Goal: Task Accomplishment & Management: Manage account settings

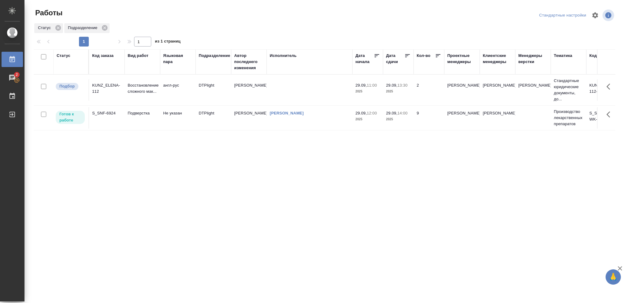
click at [398, 119] on p "2025" at bounding box center [398, 119] width 25 height 6
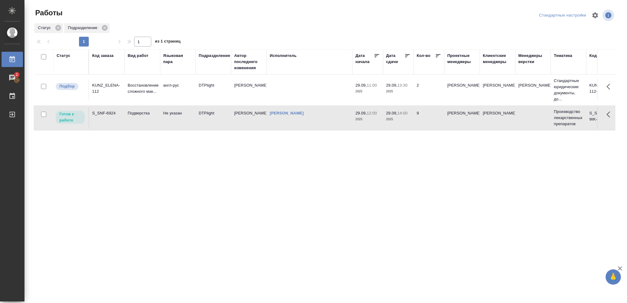
click at [398, 119] on p "2025" at bounding box center [398, 119] width 25 height 6
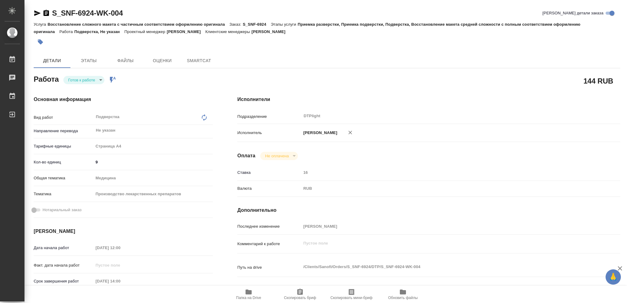
type textarea "x"
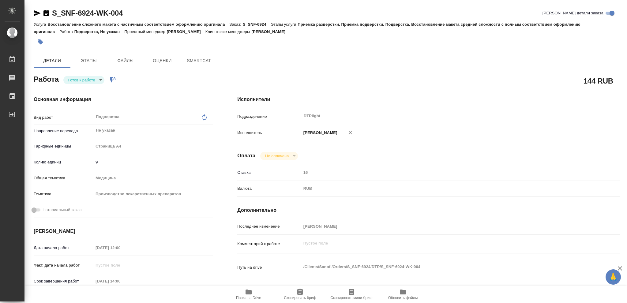
type textarea "x"
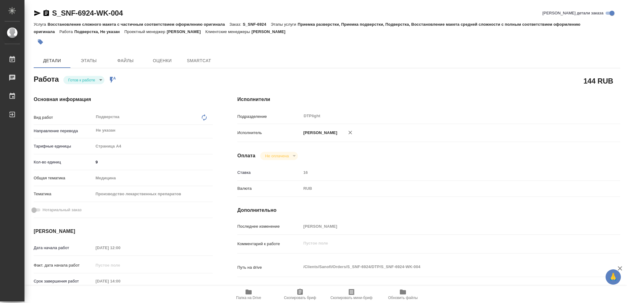
type textarea "x"
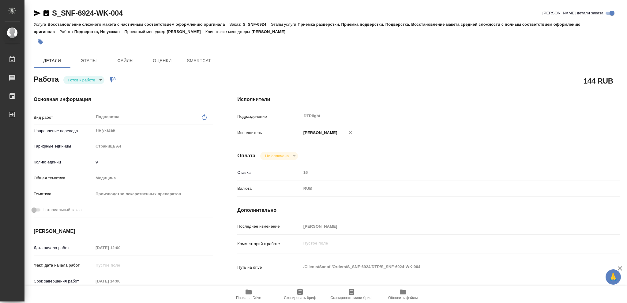
type textarea "x"
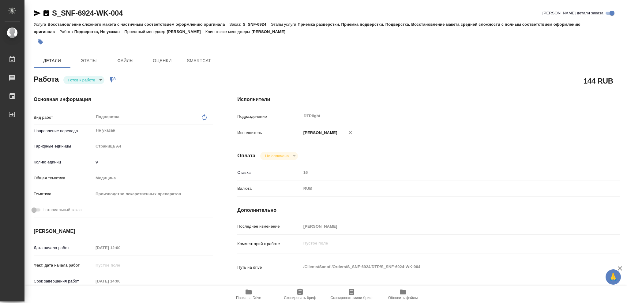
type textarea "x"
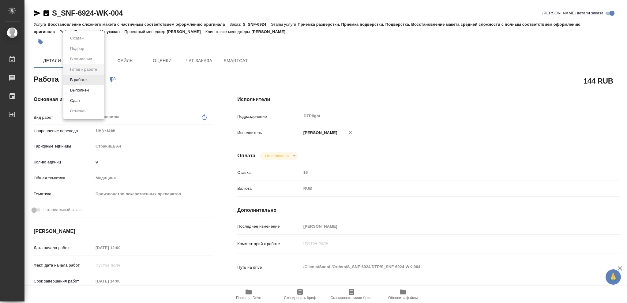
click at [100, 78] on body "🙏 .cls-1 fill:#fff; AWATERA Vasileva Olga Работы Чаты График Выйти S_SNF-6924-W…" at bounding box center [313, 151] width 627 height 303
type textarea "x"
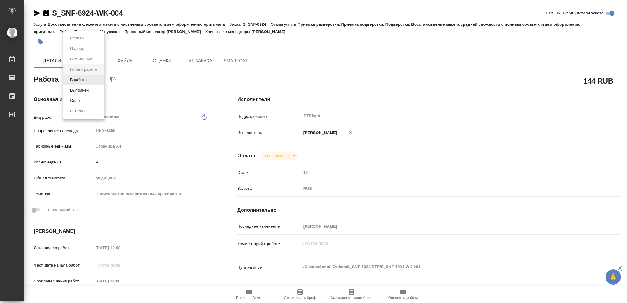
type textarea "x"
click at [79, 81] on button "В работе" at bounding box center [78, 80] width 20 height 7
type textarea "x"
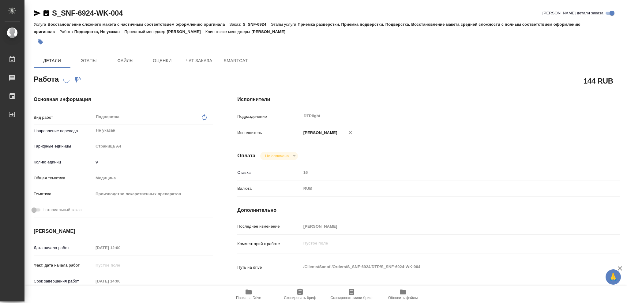
type textarea "x"
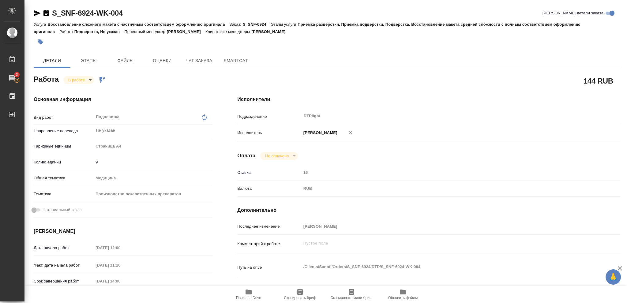
type textarea "x"
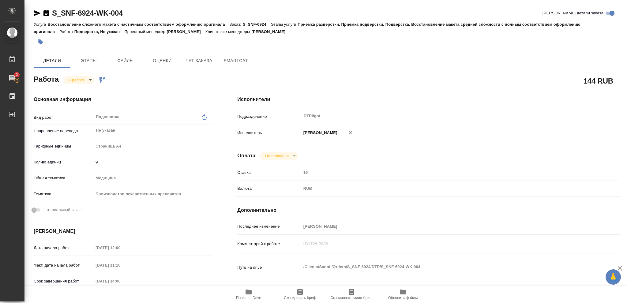
type textarea "x"
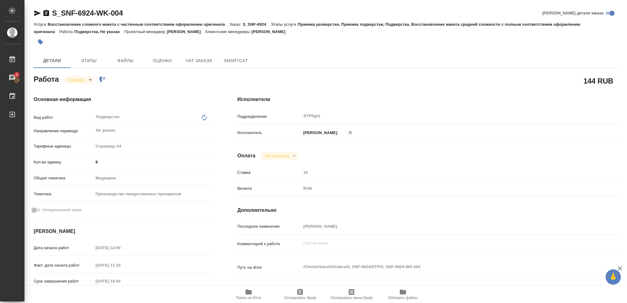
type textarea "x"
click at [249, 293] on icon "button" at bounding box center [249, 292] width 6 height 5
click at [246, 291] on icon "button" at bounding box center [249, 292] width 6 height 5
click at [249, 293] on icon "button" at bounding box center [249, 292] width 6 height 5
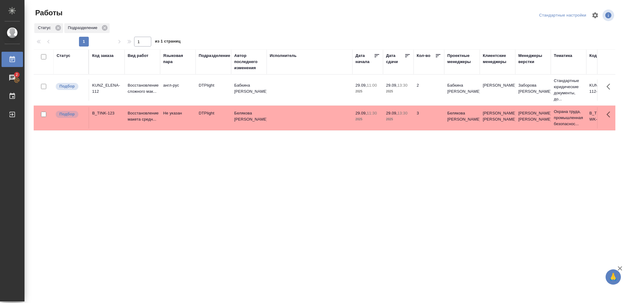
click at [61, 54] on div "Статус" at bounding box center [64, 56] width 14 height 6
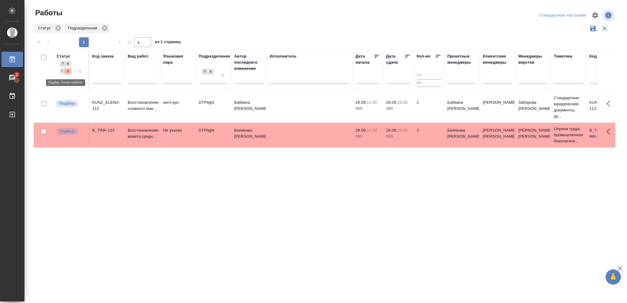
click at [68, 72] on icon at bounding box center [68, 71] width 4 height 4
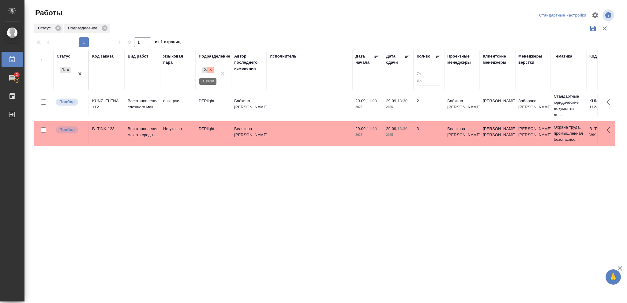
click at [212, 69] on icon at bounding box center [211, 70] width 2 height 2
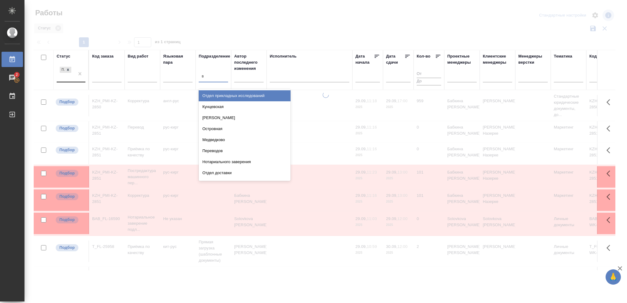
type input "ве"
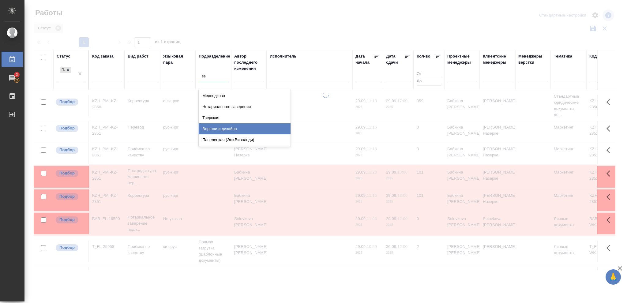
click at [233, 130] on div "Верстки и дизайна" at bounding box center [245, 128] width 92 height 11
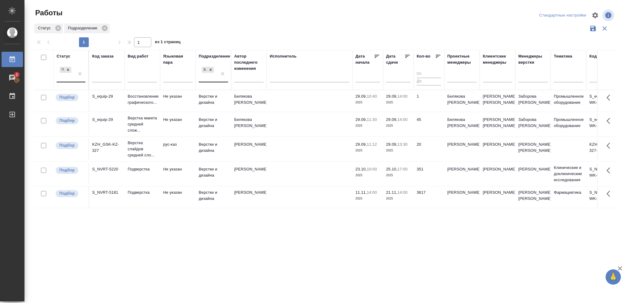
click at [393, 123] on p "2025" at bounding box center [398, 126] width 25 height 6
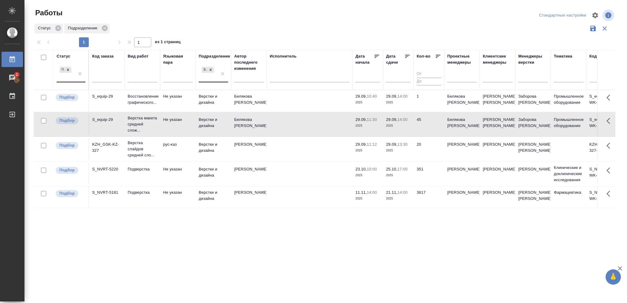
click at [393, 123] on p "2025" at bounding box center [398, 126] width 25 height 6
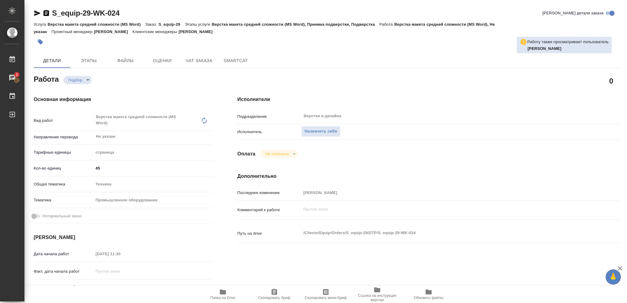
click at [223, 294] on icon "button" at bounding box center [223, 292] width 6 height 5
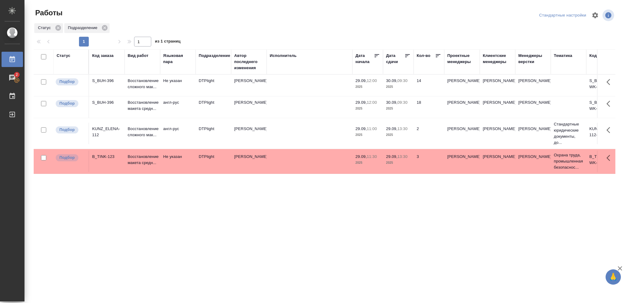
click at [398, 108] on p "2025" at bounding box center [398, 109] width 25 height 6
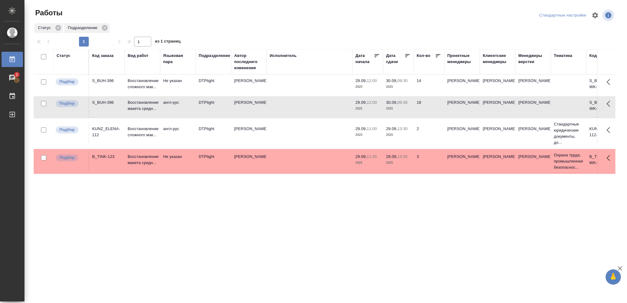
click at [398, 108] on p "2025" at bounding box center [398, 109] width 25 height 6
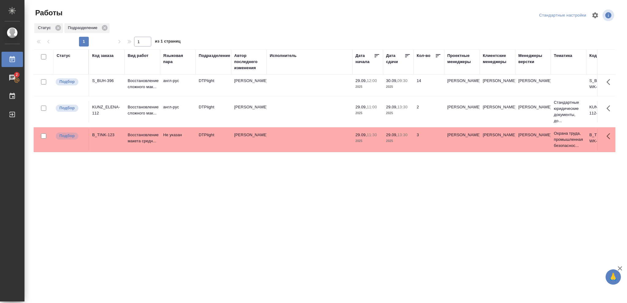
click at [400, 87] on p "2025" at bounding box center [398, 87] width 25 height 6
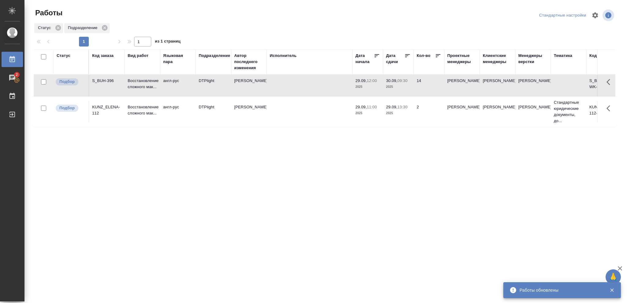
click at [393, 89] on p "2025" at bounding box center [398, 87] width 25 height 6
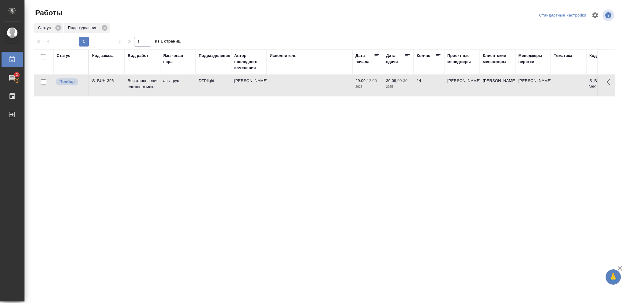
click at [59, 56] on div "Статус" at bounding box center [64, 56] width 14 height 6
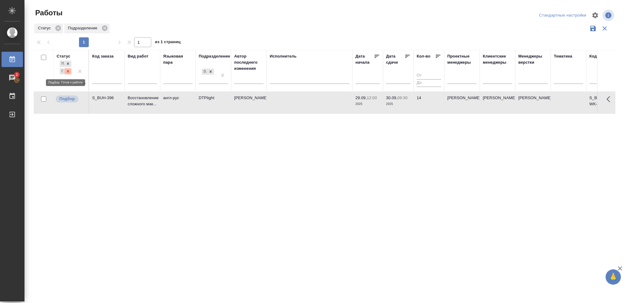
click at [67, 73] on icon at bounding box center [68, 71] width 4 height 4
click at [67, 70] on icon at bounding box center [68, 70] width 4 height 4
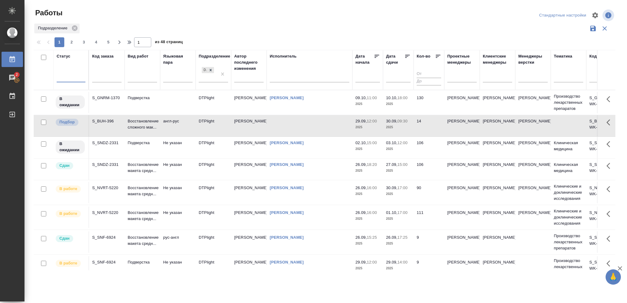
click at [67, 75] on div at bounding box center [71, 76] width 29 height 9
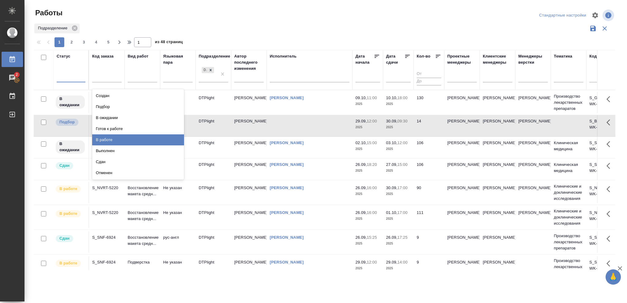
click at [107, 139] on div "В работе" at bounding box center [138, 139] width 92 height 11
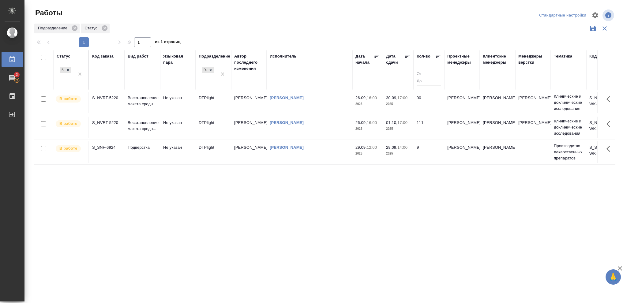
click at [407, 155] on p "2025" at bounding box center [398, 154] width 25 height 6
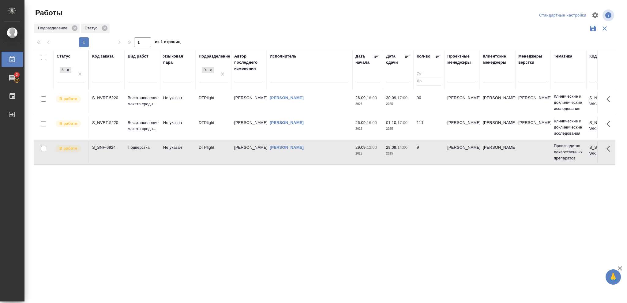
click at [407, 155] on p "2025" at bounding box center [398, 154] width 25 height 6
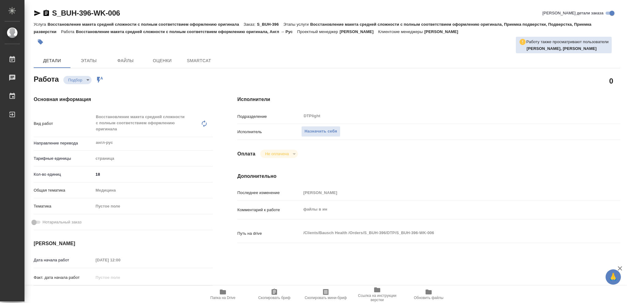
type textarea "x"
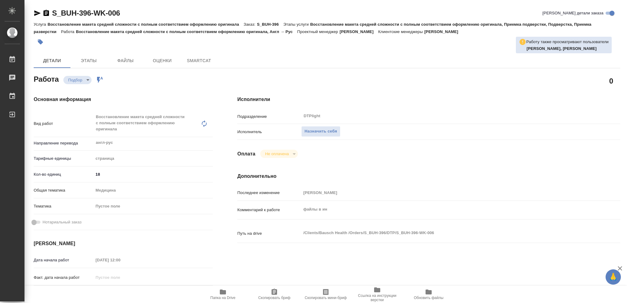
type textarea "x"
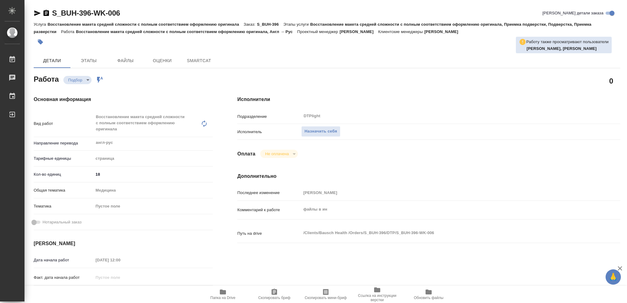
type textarea "x"
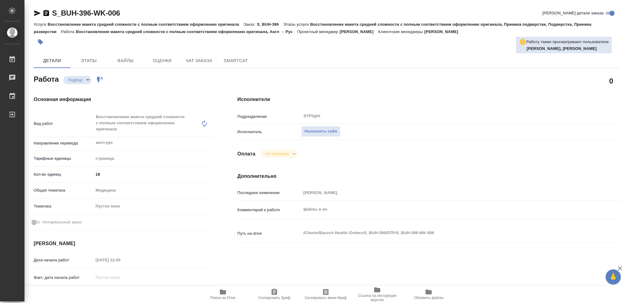
click at [221, 293] on icon "button" at bounding box center [223, 292] width 6 height 5
type textarea "x"
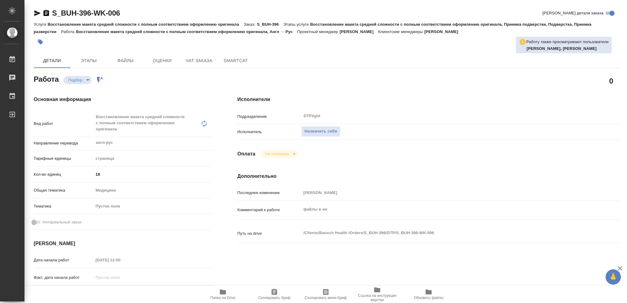
type textarea "x"
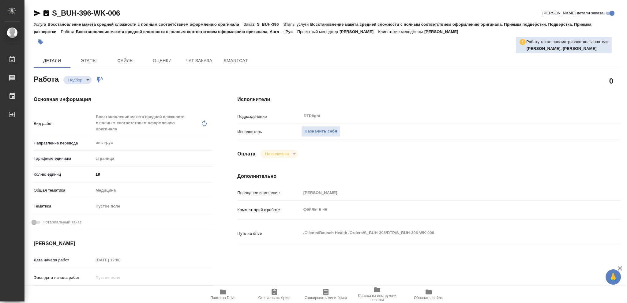
type textarea "x"
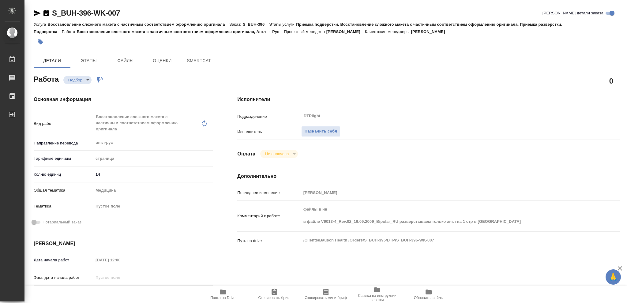
type textarea "x"
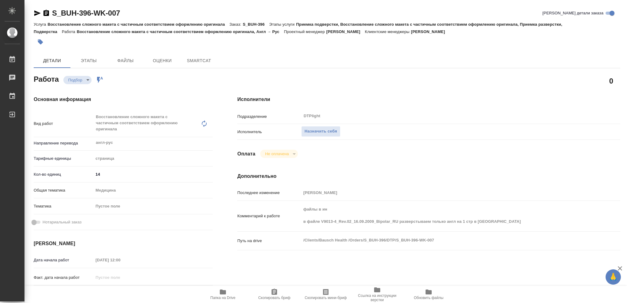
type textarea "x"
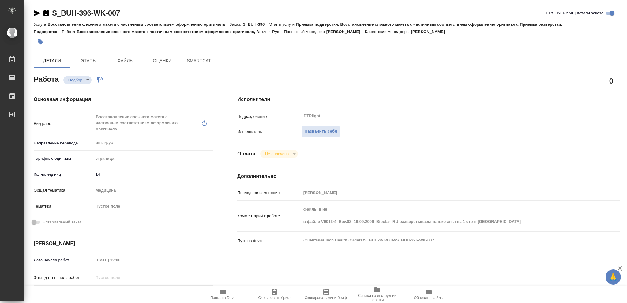
type textarea "x"
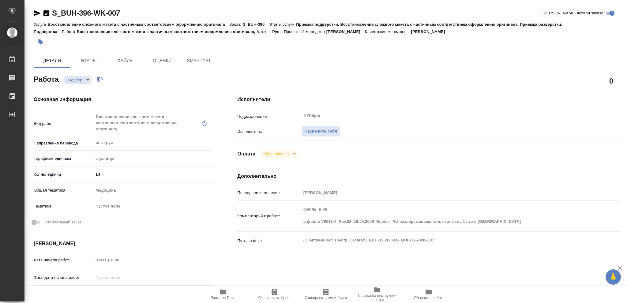
type textarea "x"
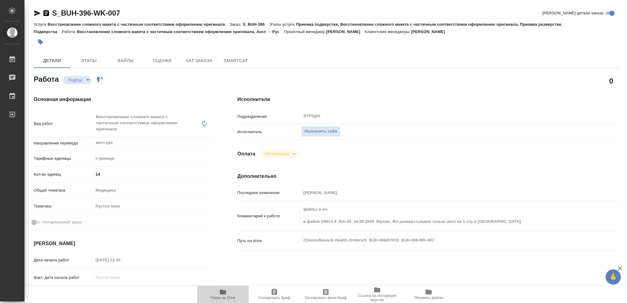
click at [224, 293] on icon "button" at bounding box center [223, 292] width 6 height 5
type textarea "x"
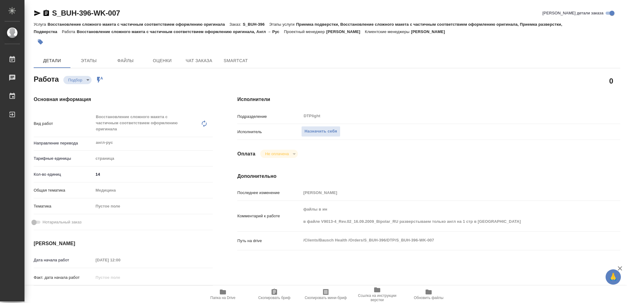
type textarea "x"
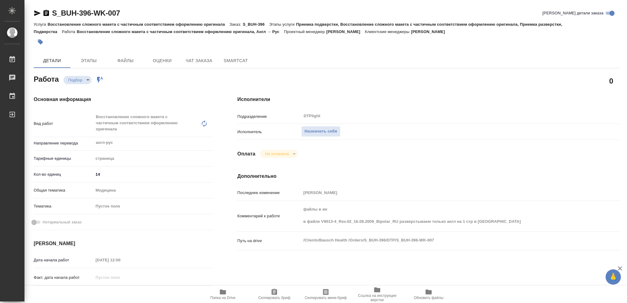
type textarea "x"
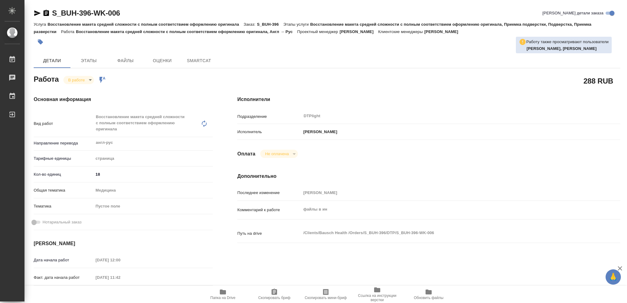
type textarea "x"
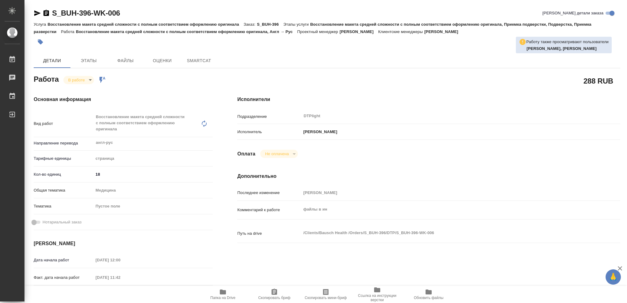
type textarea "x"
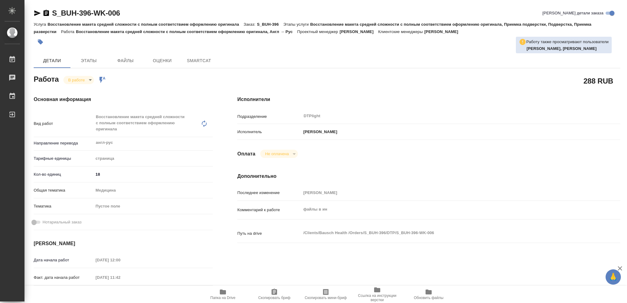
type textarea "x"
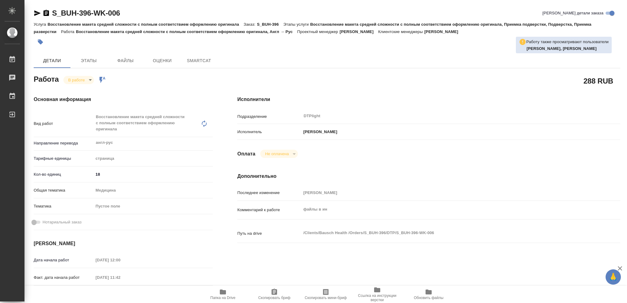
type textarea "x"
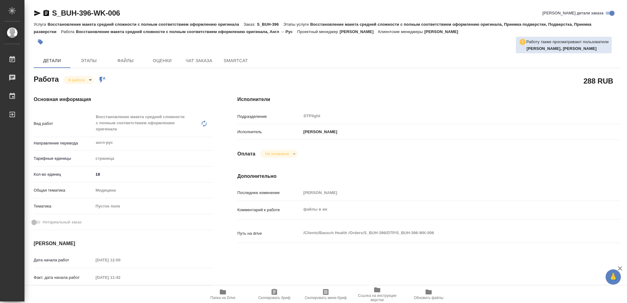
type textarea "x"
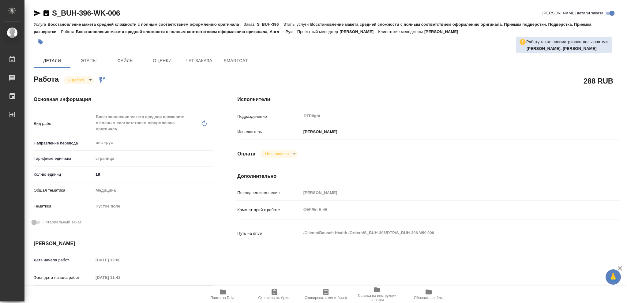
type textarea "x"
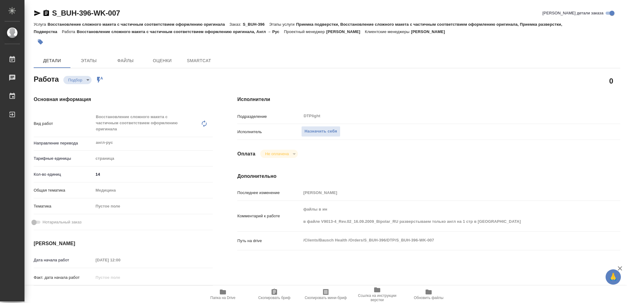
type textarea "x"
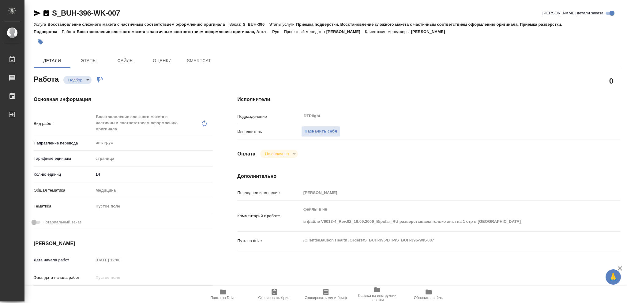
type textarea "x"
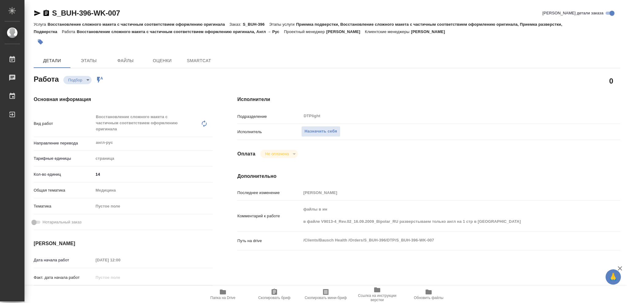
type textarea "x"
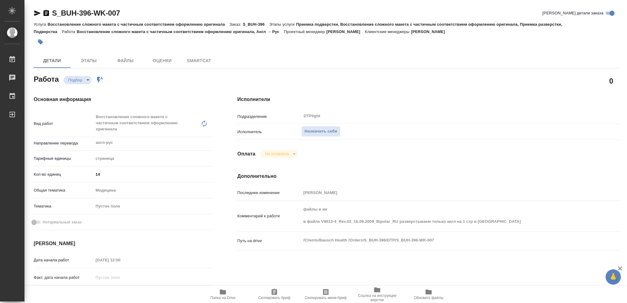
type textarea "x"
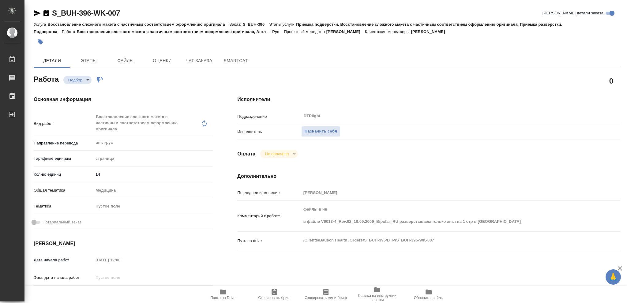
type textarea "x"
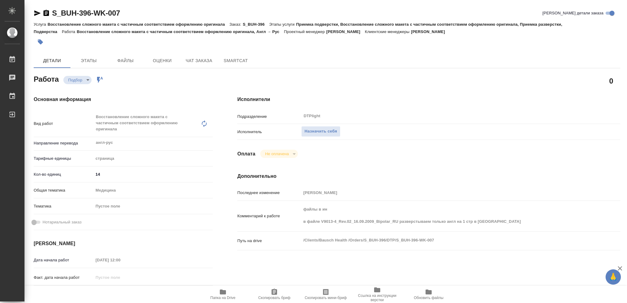
type textarea "x"
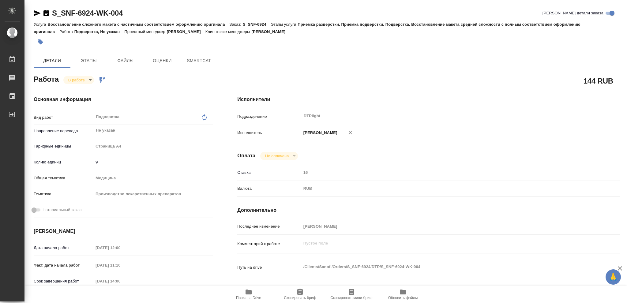
type textarea "x"
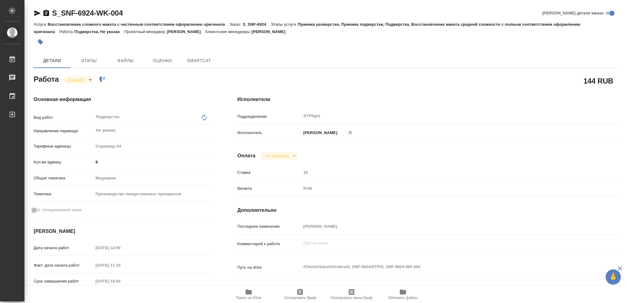
type textarea "x"
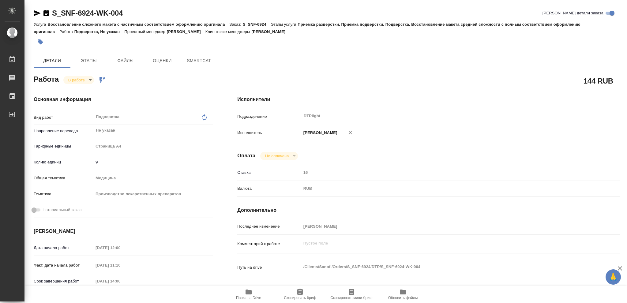
type textarea "x"
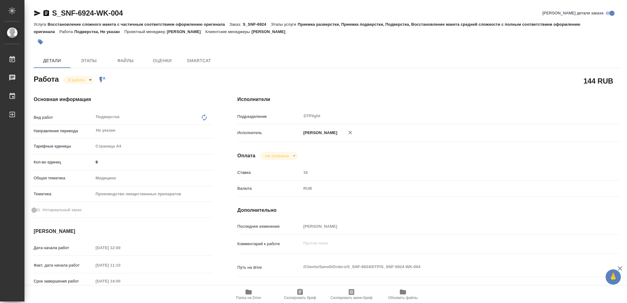
type textarea "x"
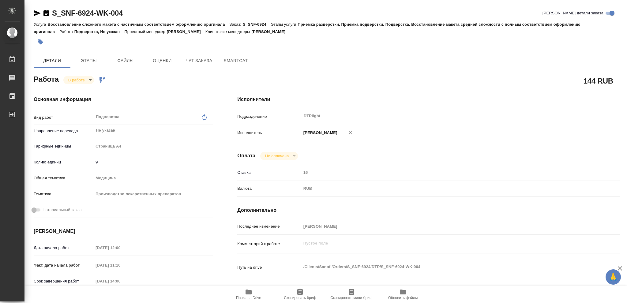
type textarea "x"
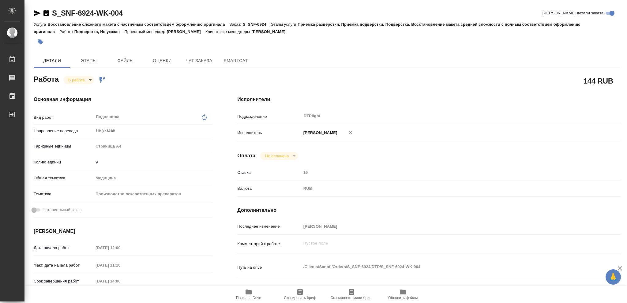
type textarea "x"
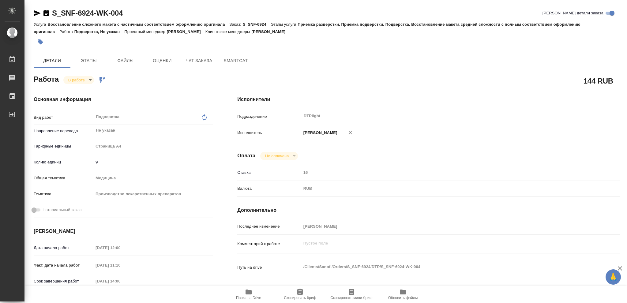
click at [248, 292] on icon "button" at bounding box center [249, 292] width 6 height 5
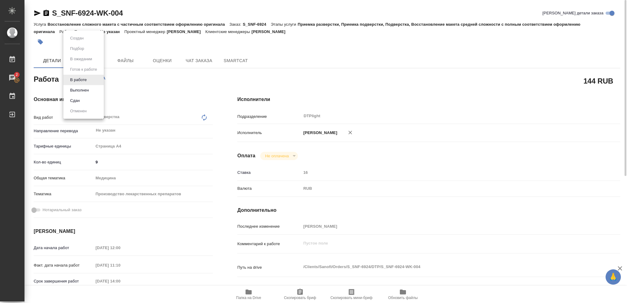
click at [90, 79] on body "🙏 .cls-1 fill:#fff; AWATERA Vasileva Olga Работы 2 Чаты График Выйти S_SNF-6924…" at bounding box center [313, 151] width 627 height 303
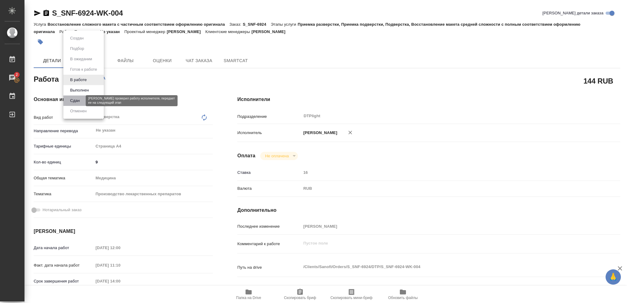
click at [79, 100] on button "Сдан" at bounding box center [74, 100] width 13 height 7
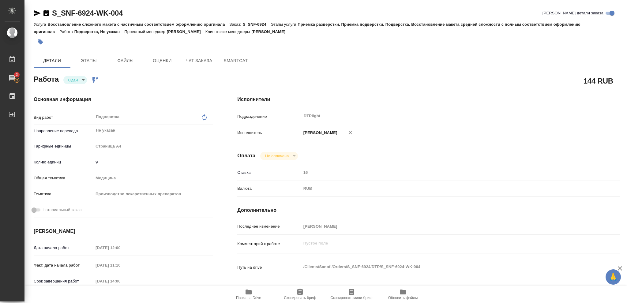
type textarea "x"
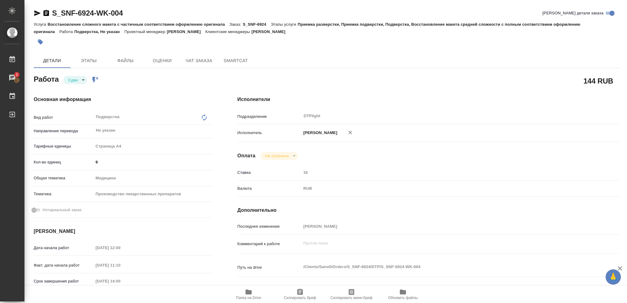
type textarea "x"
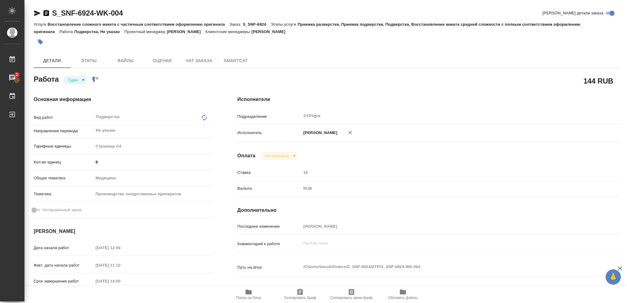
type textarea "x"
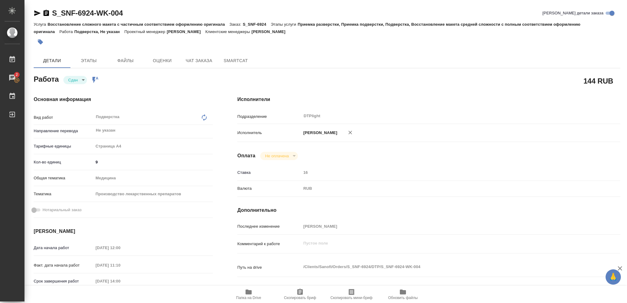
type textarea "x"
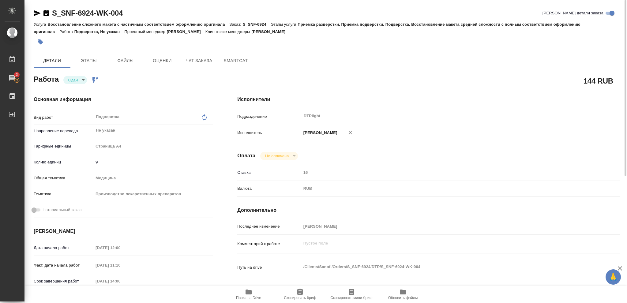
click at [46, 12] on icon "button" at bounding box center [47, 13] width 6 height 6
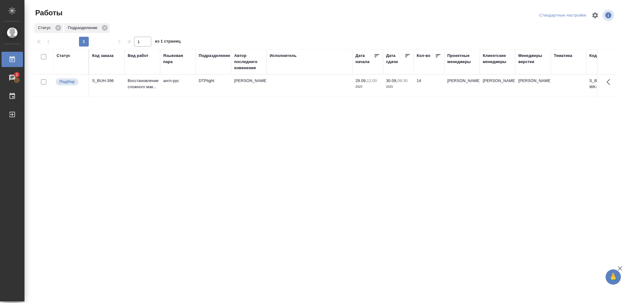
click at [237, 25] on div "Статус Подразделение" at bounding box center [325, 28] width 582 height 11
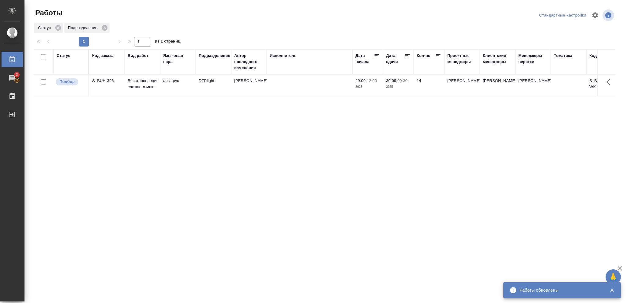
click at [540, 178] on div "Статус Код заказа Вид работ Языковая пара Подразделение Автор последнего измене…" at bounding box center [325, 159] width 582 height 221
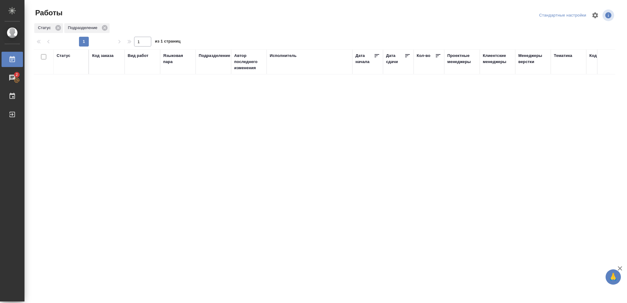
click at [64, 56] on div "Статус" at bounding box center [64, 56] width 14 height 6
click at [66, 72] on icon at bounding box center [68, 71] width 4 height 4
click at [210, 70] on icon at bounding box center [211, 70] width 2 height 2
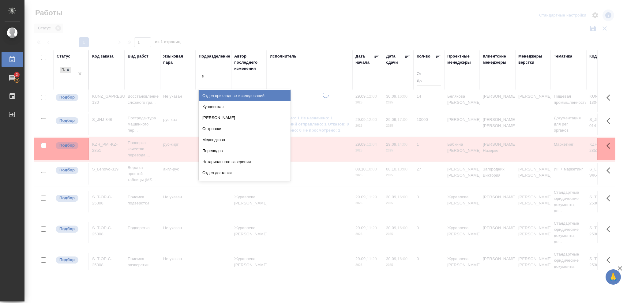
type input "ве"
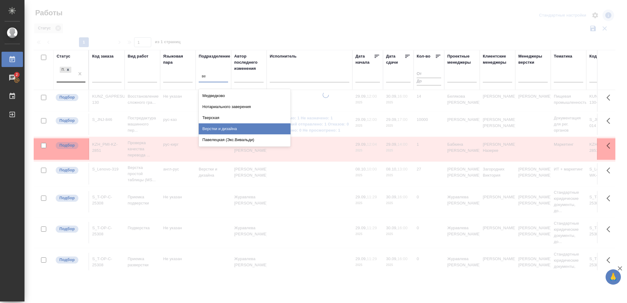
click at [233, 129] on div "Верстки и дизайна" at bounding box center [245, 128] width 92 height 11
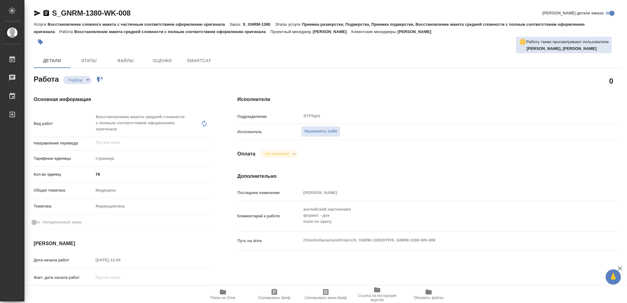
type textarea "x"
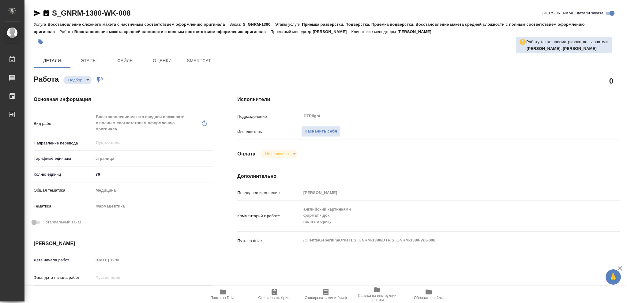
type textarea "x"
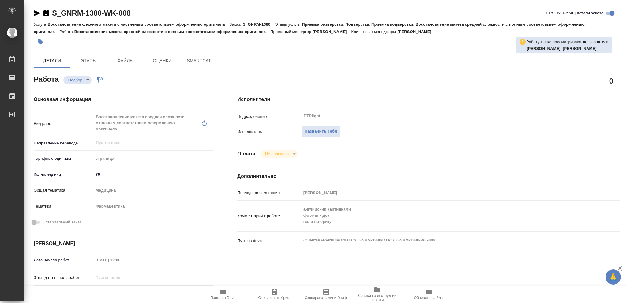
type textarea "x"
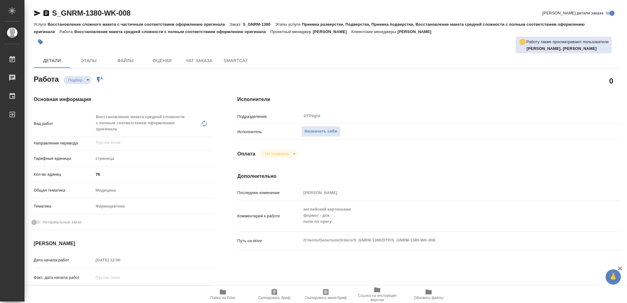
type textarea "x"
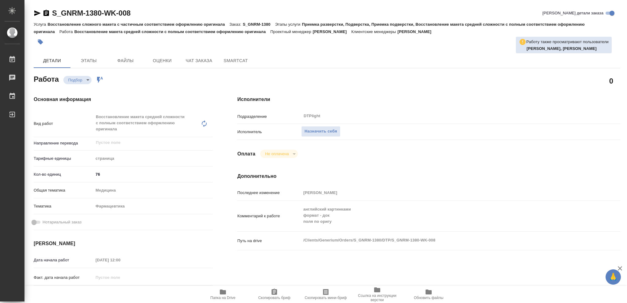
type textarea "x"
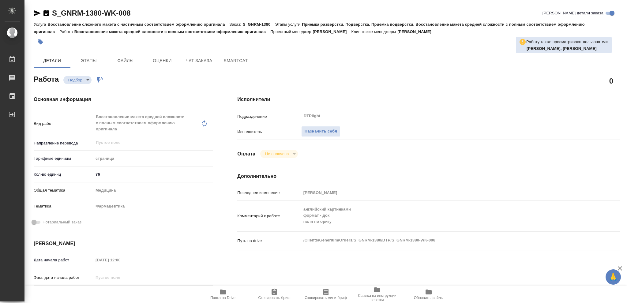
click at [222, 293] on icon "button" at bounding box center [223, 292] width 6 height 5
type textarea "x"
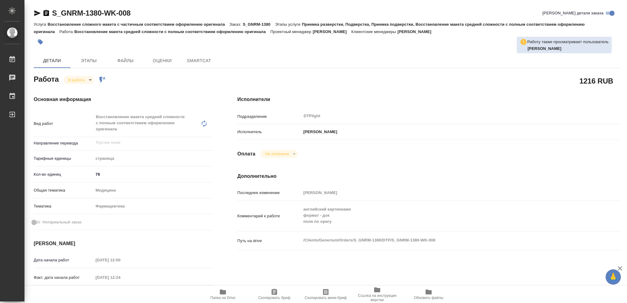
type textarea "x"
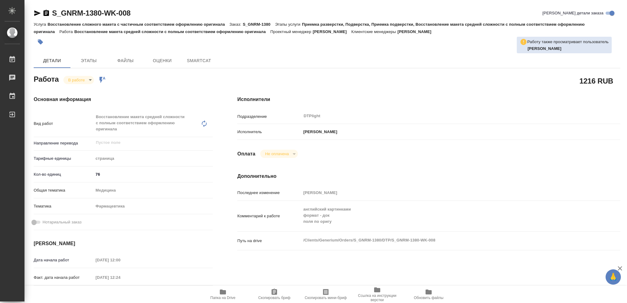
type textarea "x"
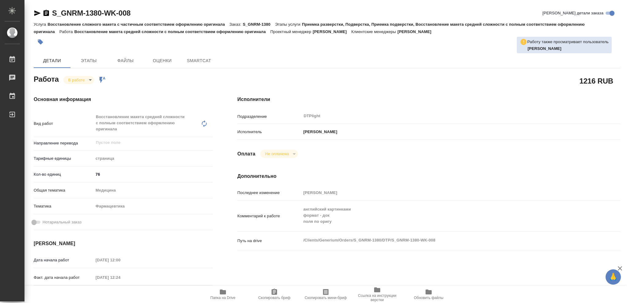
type textarea "x"
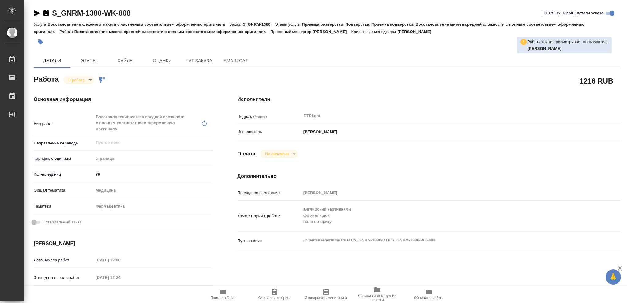
type textarea "x"
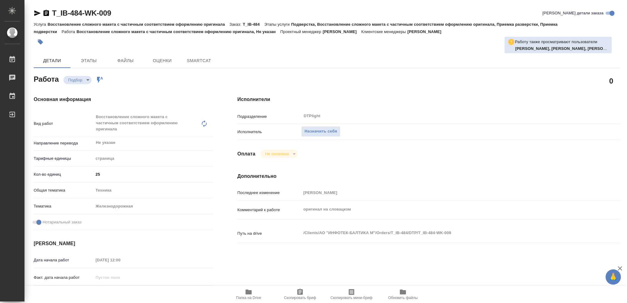
type textarea "x"
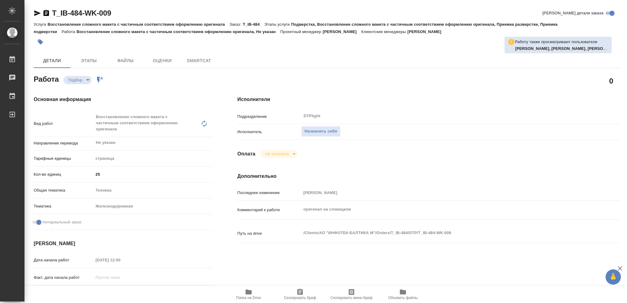
type textarea "x"
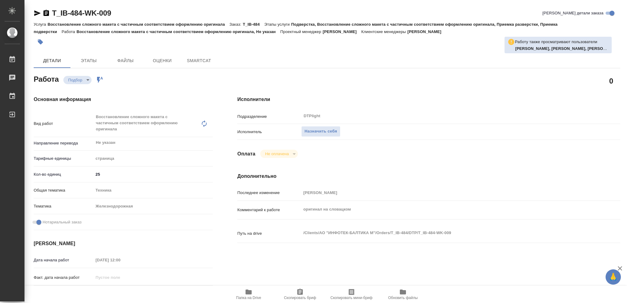
type textarea "x"
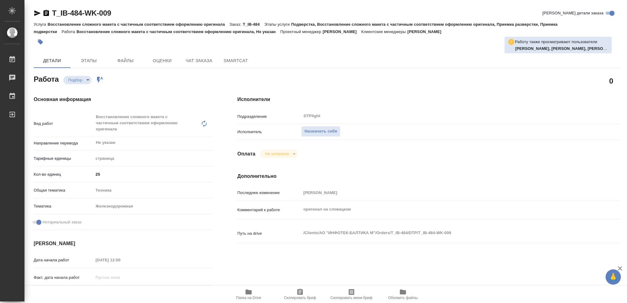
click at [245, 293] on icon "button" at bounding box center [248, 292] width 7 height 7
type textarea "x"
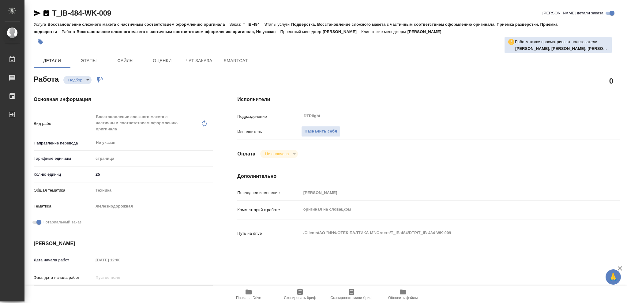
type textarea "x"
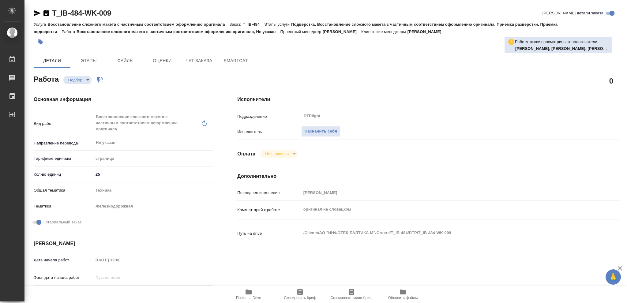
type textarea "x"
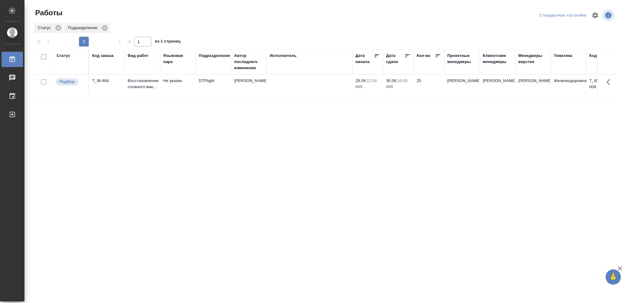
click at [407, 87] on p "2025" at bounding box center [398, 87] width 25 height 6
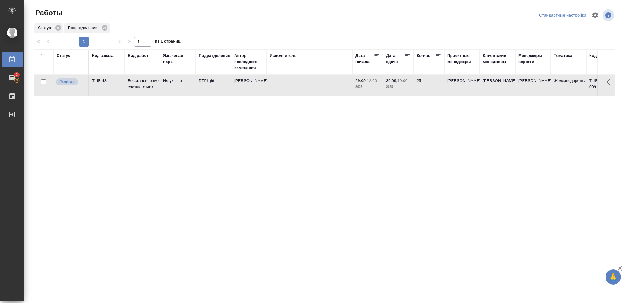
click at [407, 87] on p "2025" at bounding box center [398, 87] width 25 height 6
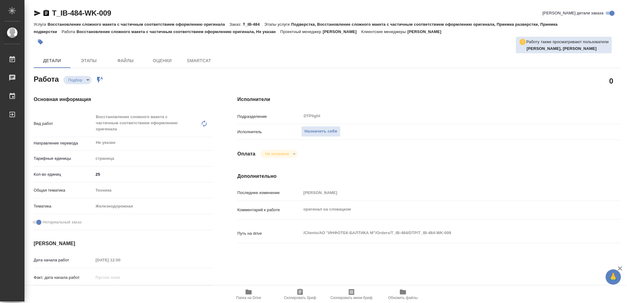
type textarea "x"
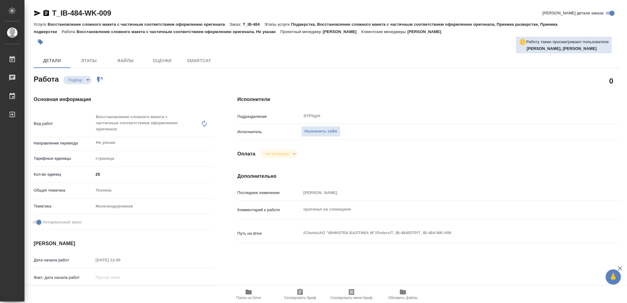
type textarea "x"
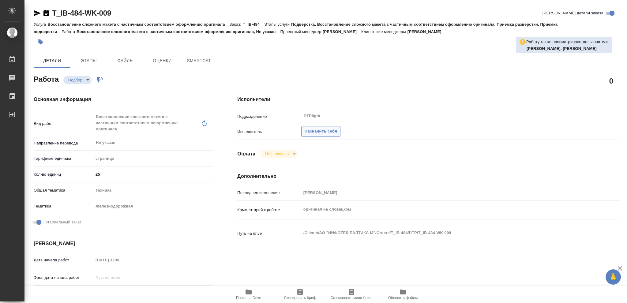
type textarea "x"
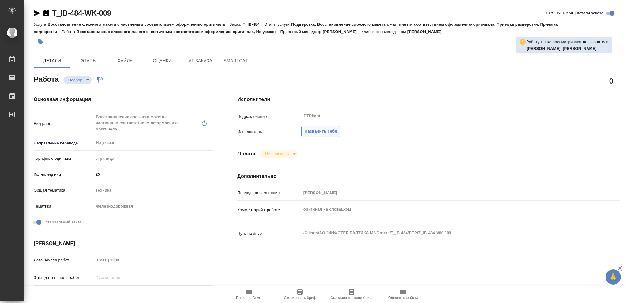
type textarea "x"
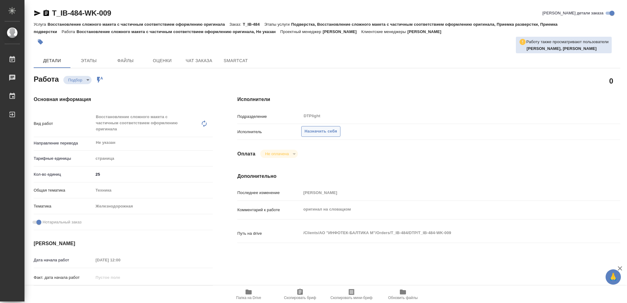
type textarea "x"
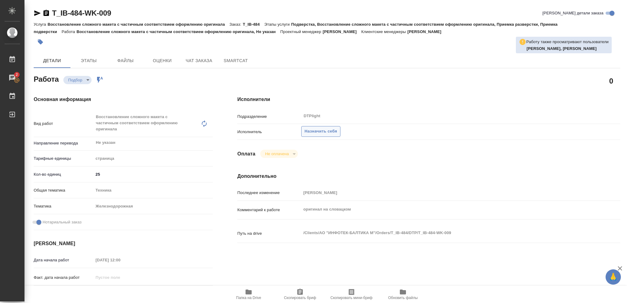
click at [321, 132] on span "Назначить себя" at bounding box center [321, 131] width 32 height 7
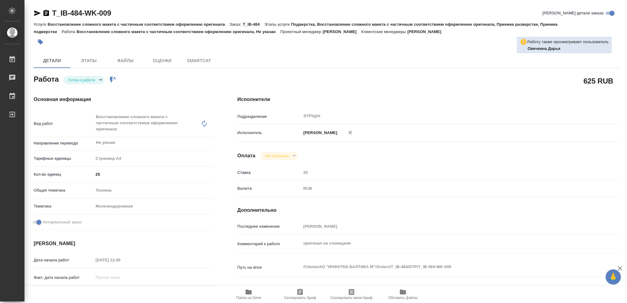
type textarea "x"
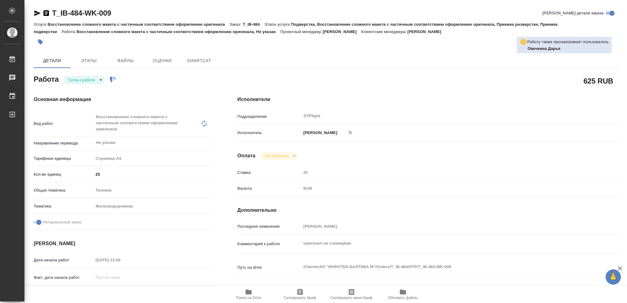
type textarea "x"
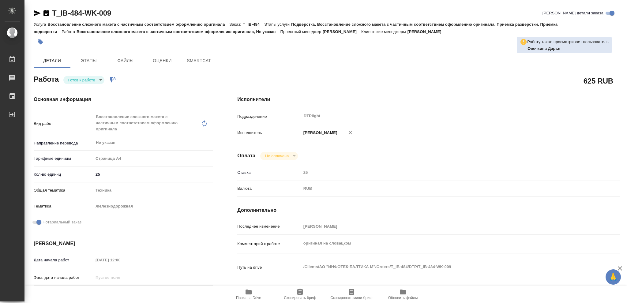
type textarea "x"
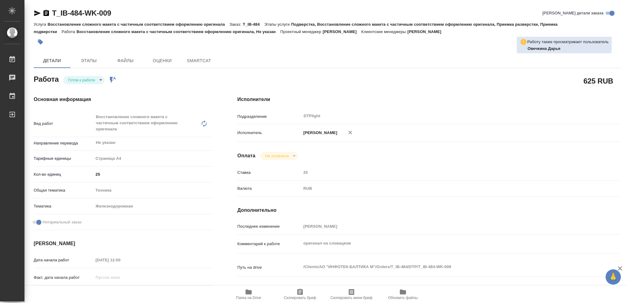
type textarea "x"
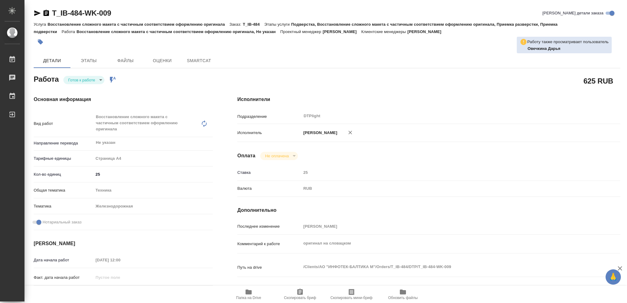
type textarea "x"
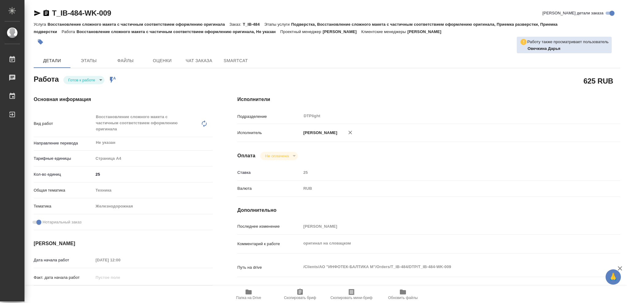
click at [100, 80] on body "🙏 .cls-1 fill:#fff; AWATERA Vasileva Olga Работы Чаты График Выйти T_IB-484-WK-…" at bounding box center [313, 151] width 627 height 303
type textarea "x"
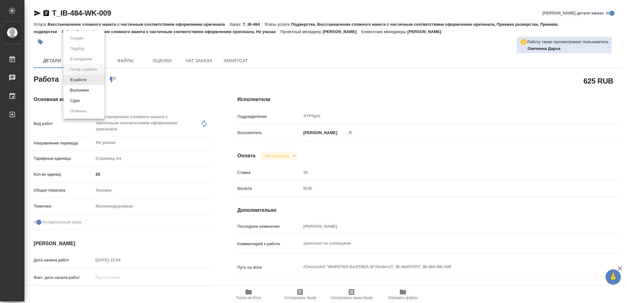
type textarea "x"
click at [85, 81] on button "В работе" at bounding box center [78, 80] width 20 height 7
type textarea "x"
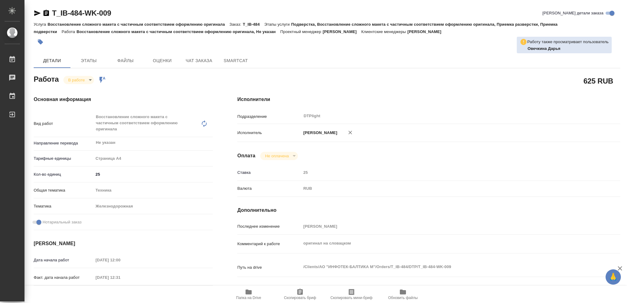
type textarea "x"
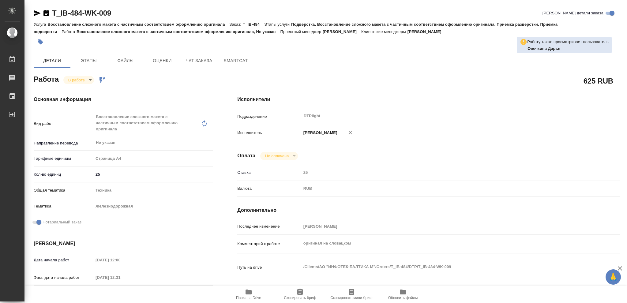
type textarea "x"
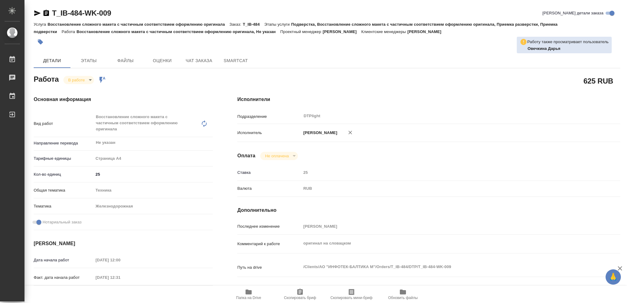
type textarea "x"
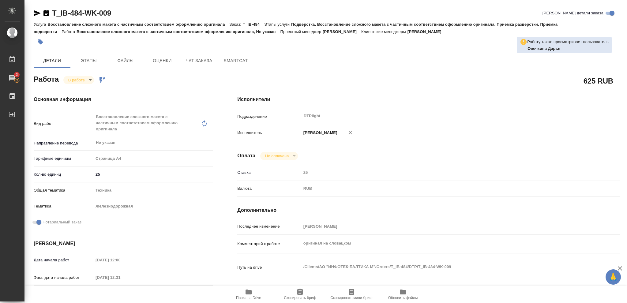
type textarea "x"
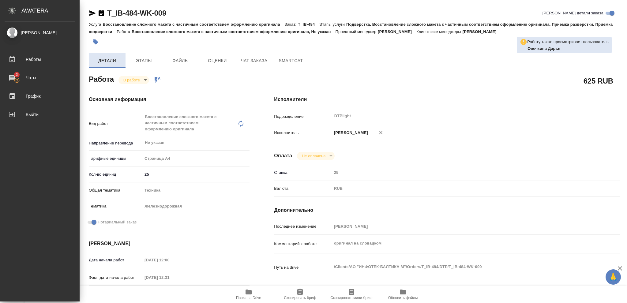
type textarea "x"
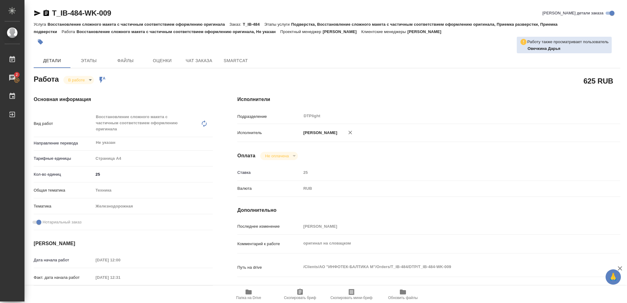
click at [46, 13] on icon "button" at bounding box center [47, 13] width 6 height 6
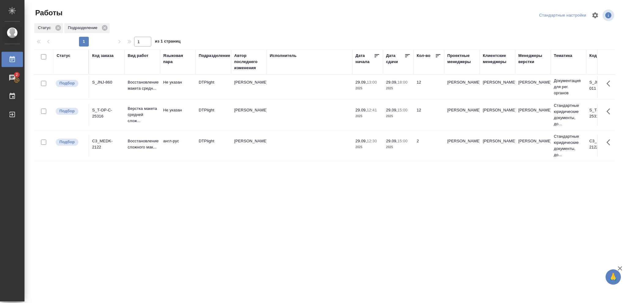
click at [406, 119] on p "2025" at bounding box center [398, 116] width 25 height 6
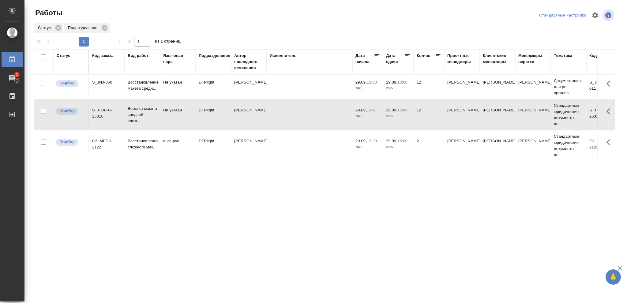
click at [406, 119] on p "2025" at bounding box center [398, 116] width 25 height 6
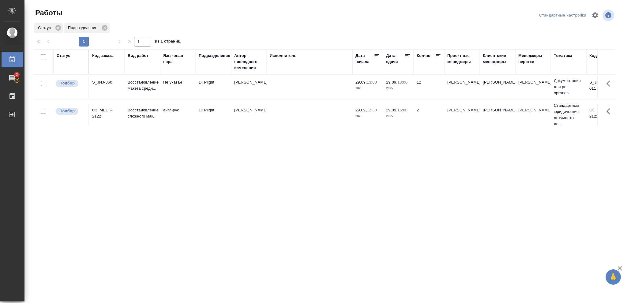
click at [399, 89] on p "2025" at bounding box center [398, 88] width 25 height 6
click at [403, 83] on span "30.09, 16:00" at bounding box center [398, 81] width 25 height 6
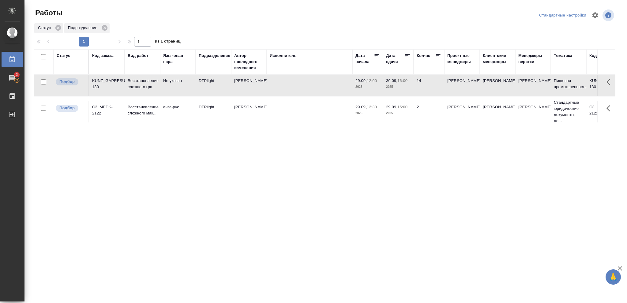
click at [403, 83] on span "30.09, 16:00" at bounding box center [398, 81] width 25 height 6
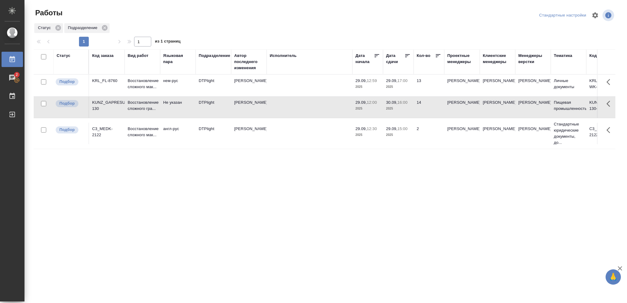
click at [403, 89] on p "2025" at bounding box center [398, 87] width 25 height 6
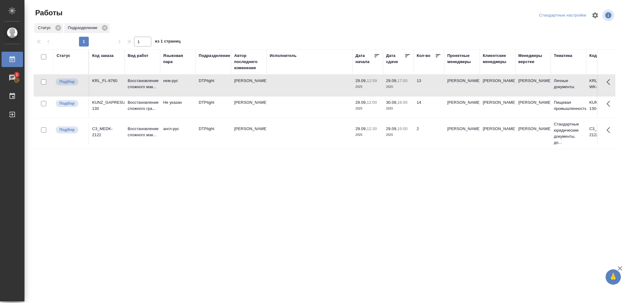
click at [403, 88] on p "2025" at bounding box center [398, 87] width 25 height 6
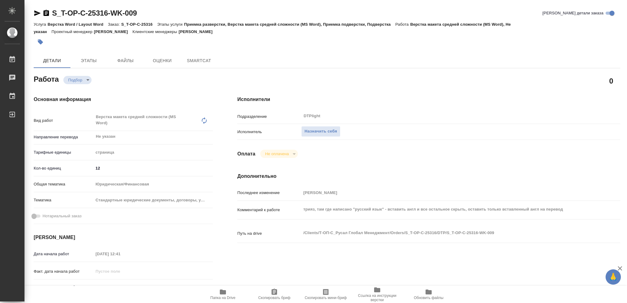
type textarea "x"
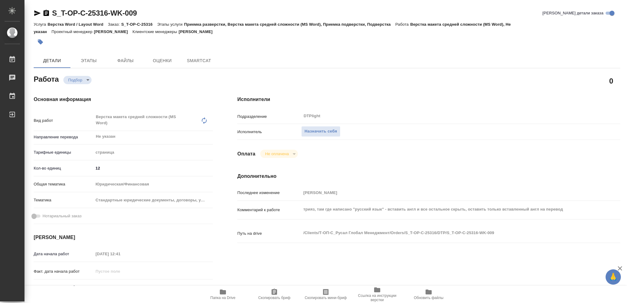
type textarea "x"
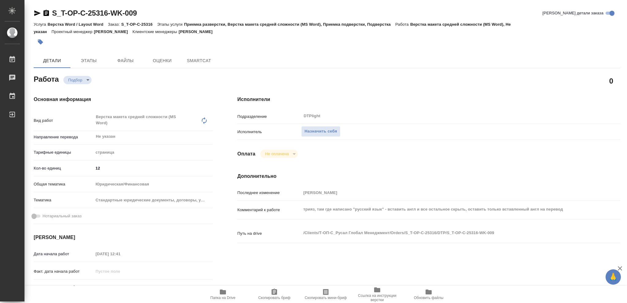
type textarea "x"
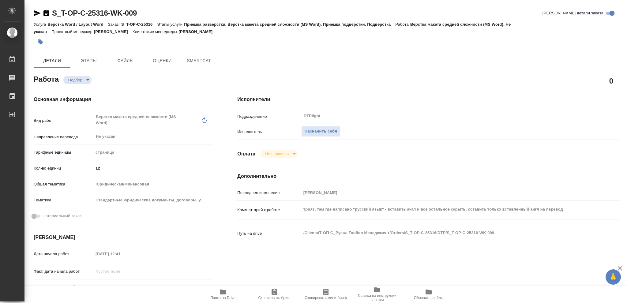
type textarea "x"
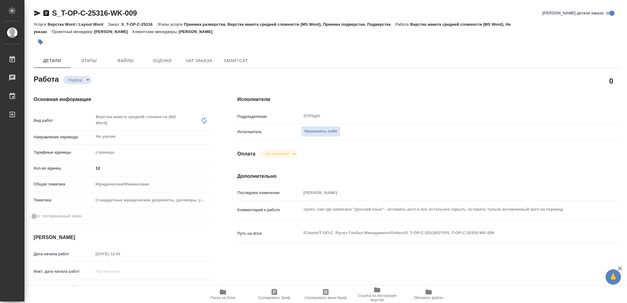
type textarea "x"
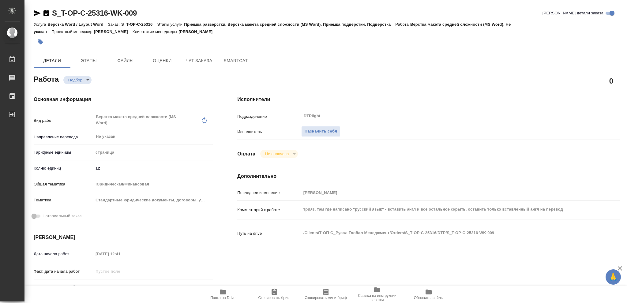
type textarea "x"
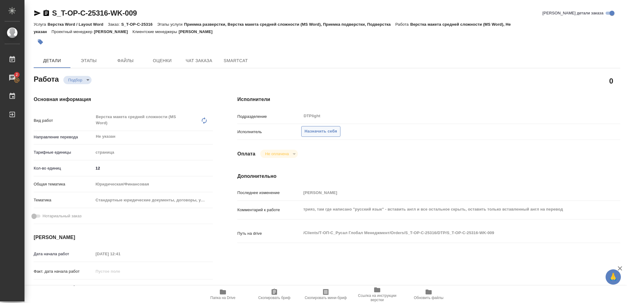
click at [317, 133] on span "Назначить себя" at bounding box center [321, 131] width 32 height 7
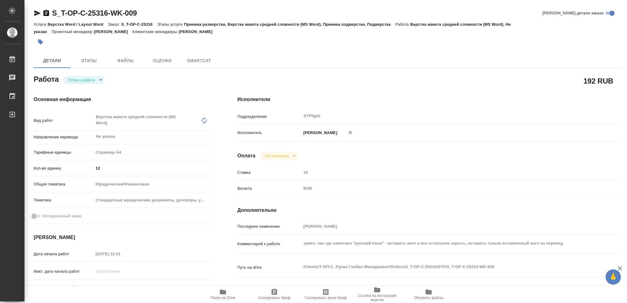
type textarea "x"
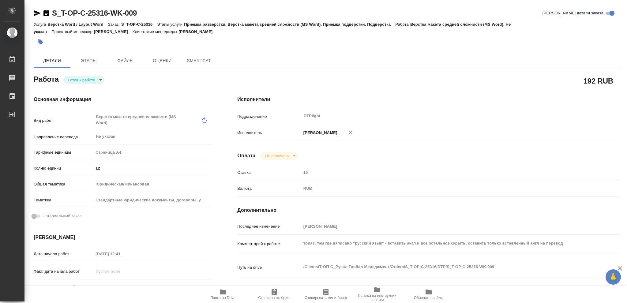
type textarea "x"
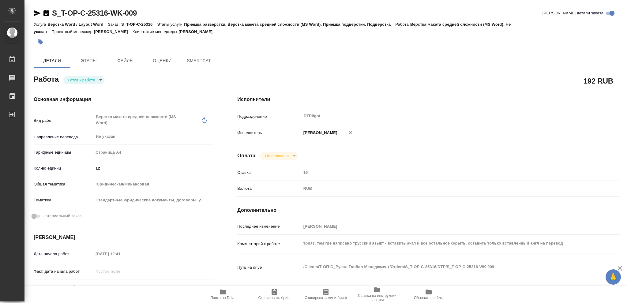
type textarea "x"
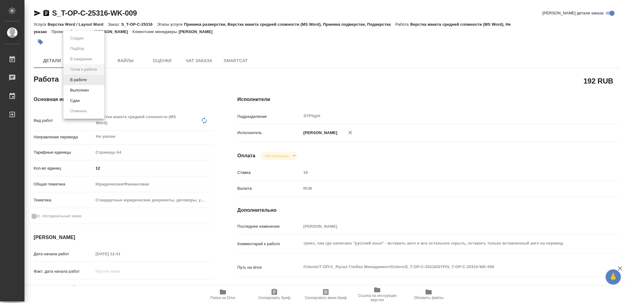
click at [100, 79] on body "🙏 .cls-1 fill:#fff; AWATERA [PERSON_NAME] Чаты График Выйти S_T-OP-C-25316-WK-0…" at bounding box center [313, 151] width 627 height 303
type textarea "x"
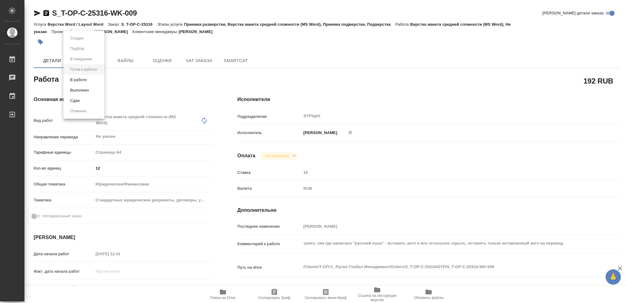
type textarea "x"
click at [81, 79] on button "В работе" at bounding box center [78, 80] width 20 height 7
type textarea "x"
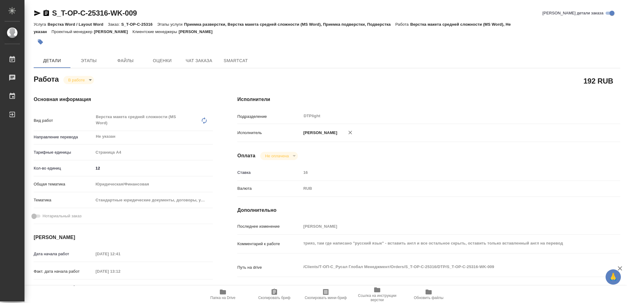
type textarea "x"
click at [45, 13] on icon "button" at bounding box center [46, 12] width 7 height 7
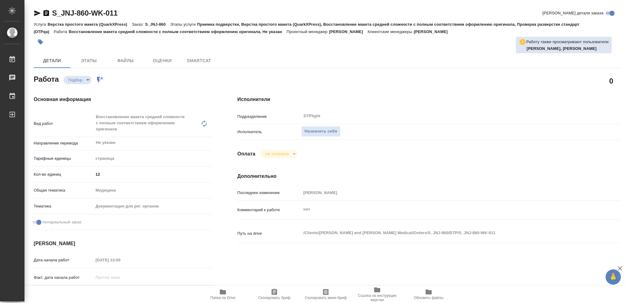
type textarea "x"
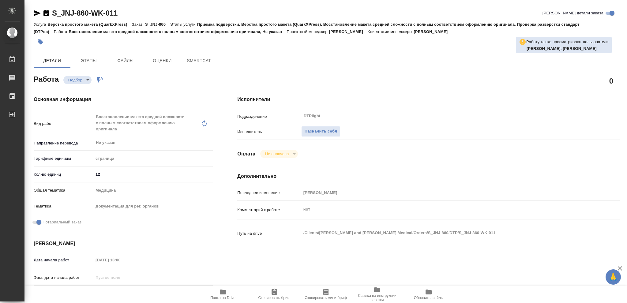
type textarea "x"
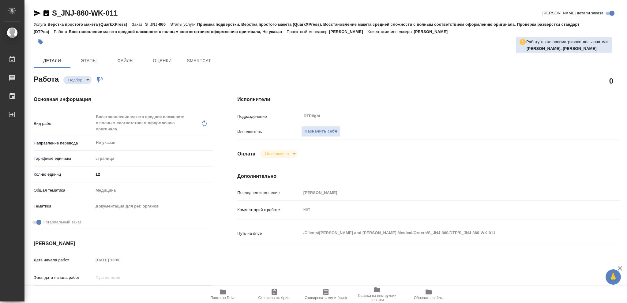
type textarea "x"
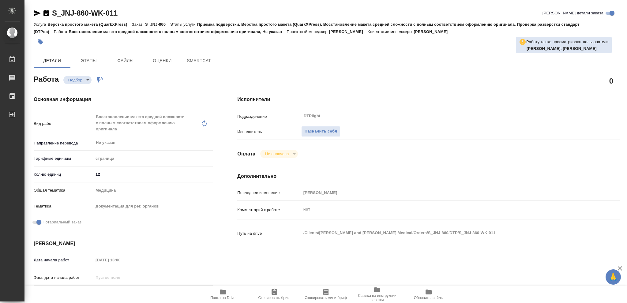
type textarea "x"
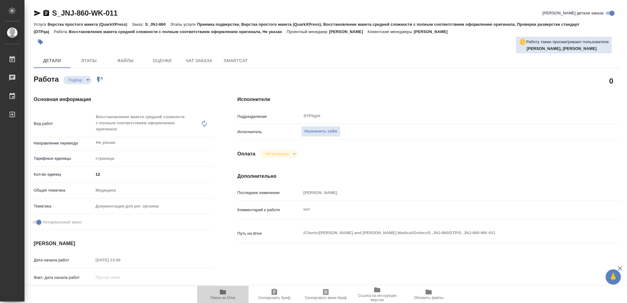
click at [226, 293] on icon "button" at bounding box center [223, 292] width 6 height 5
type textarea "x"
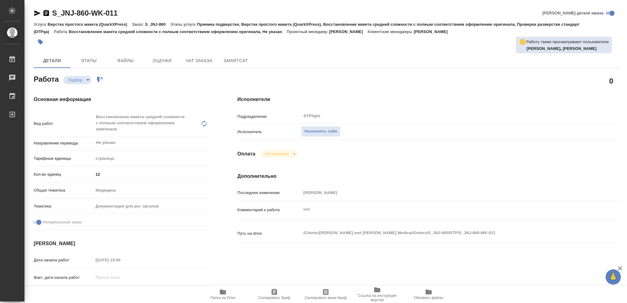
type textarea "x"
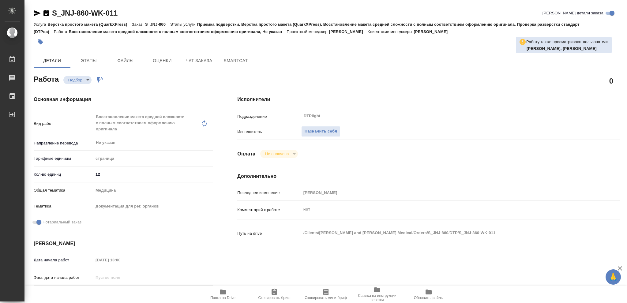
type textarea "x"
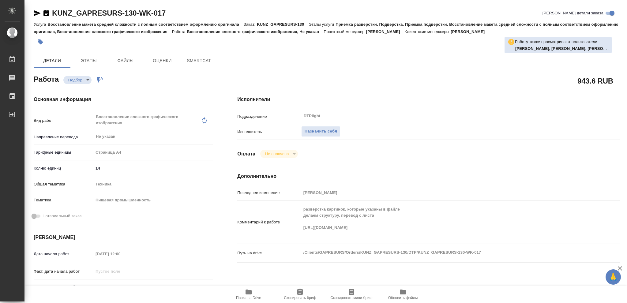
type textarea "x"
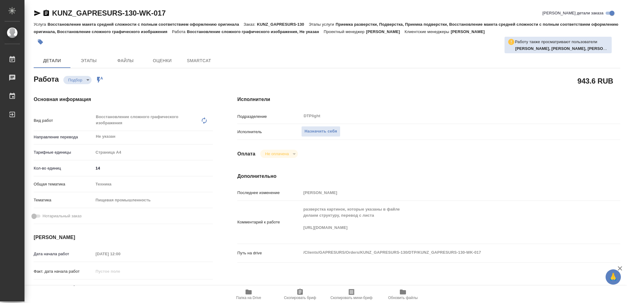
type textarea "x"
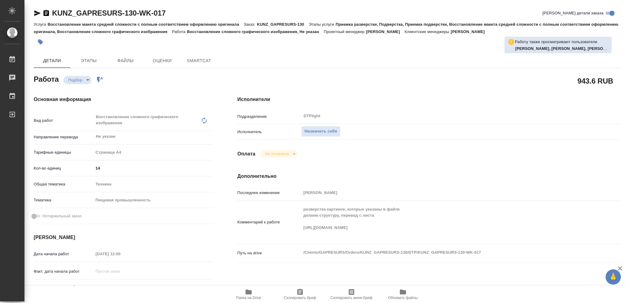
type textarea "x"
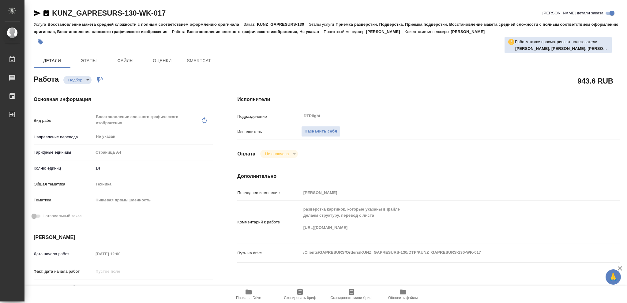
type textarea "x"
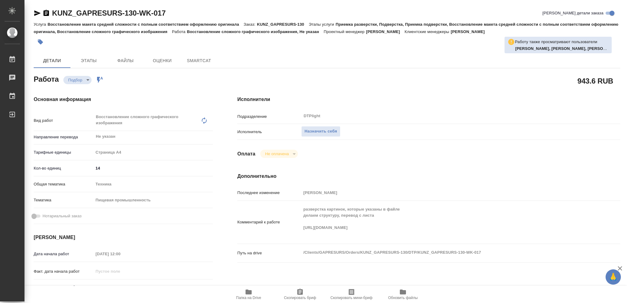
type textarea "x"
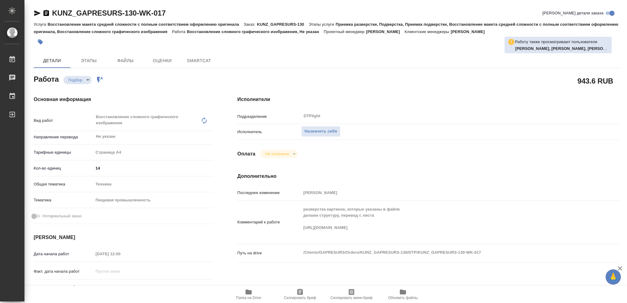
type textarea "x"
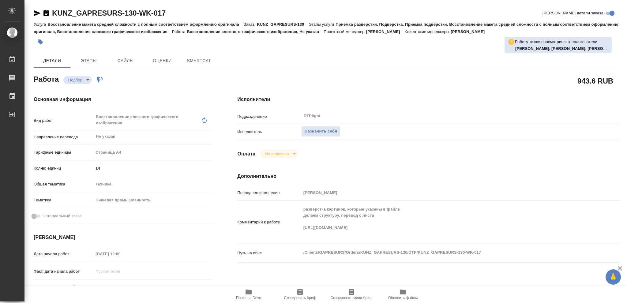
type textarea "x"
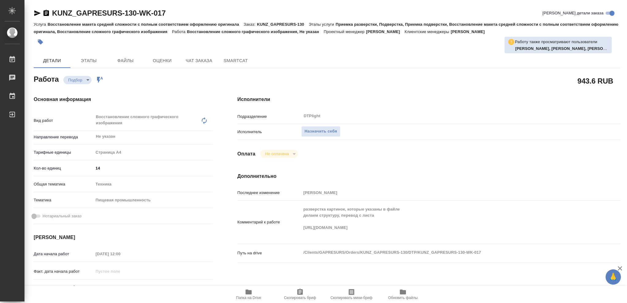
type textarea "x"
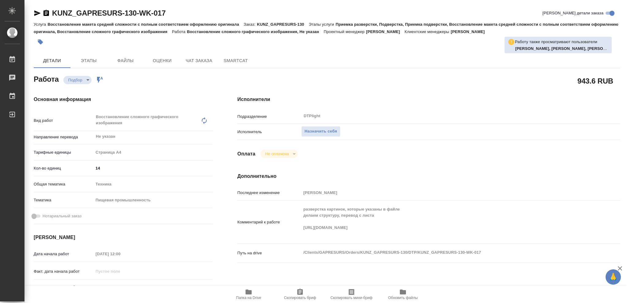
type textarea "x"
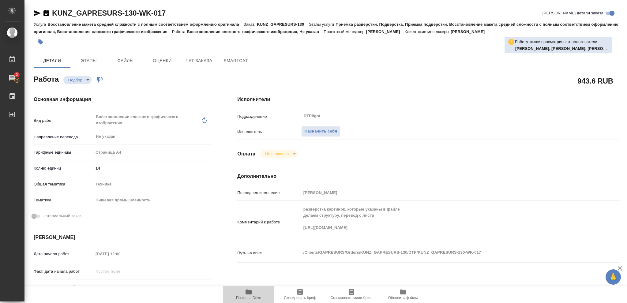
click at [249, 293] on icon "button" at bounding box center [249, 292] width 6 height 5
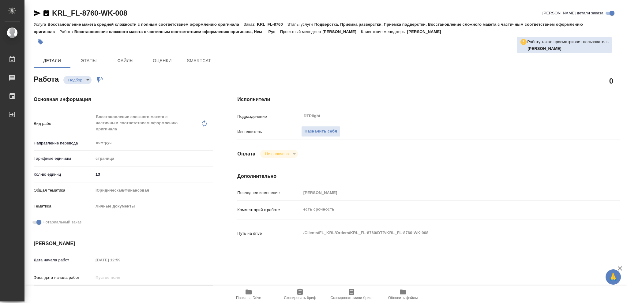
type textarea "x"
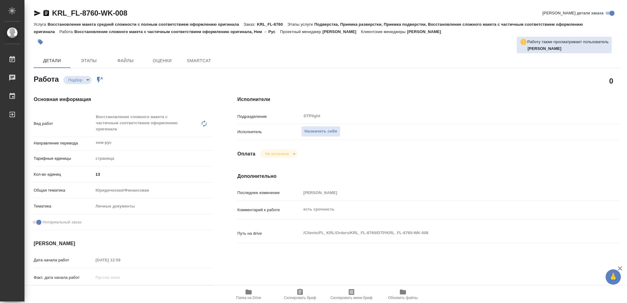
type textarea "x"
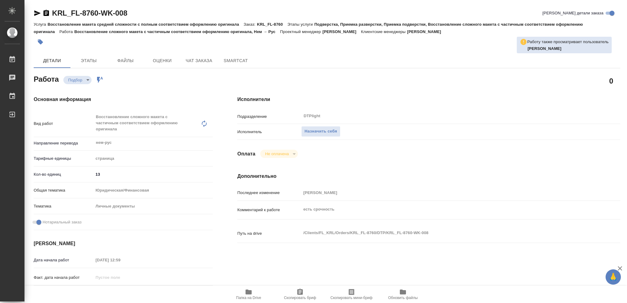
type textarea "x"
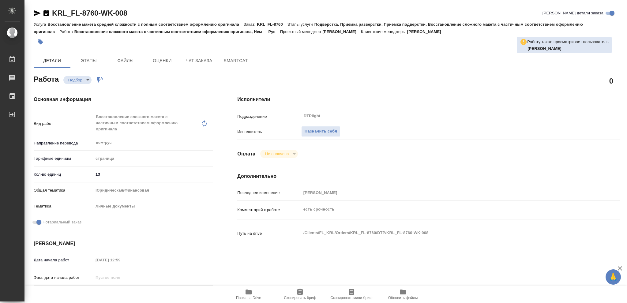
type textarea "x"
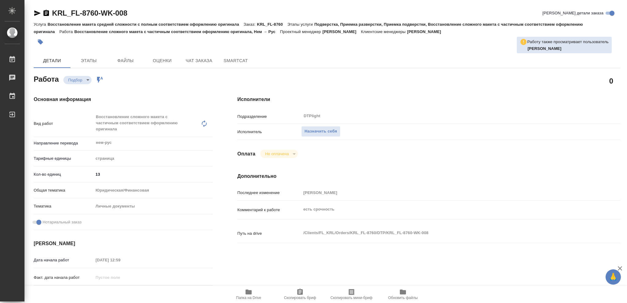
type textarea "x"
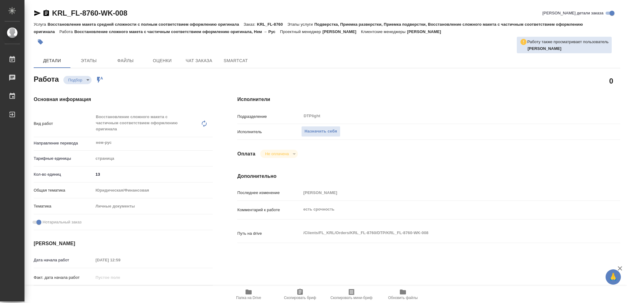
type textarea "x"
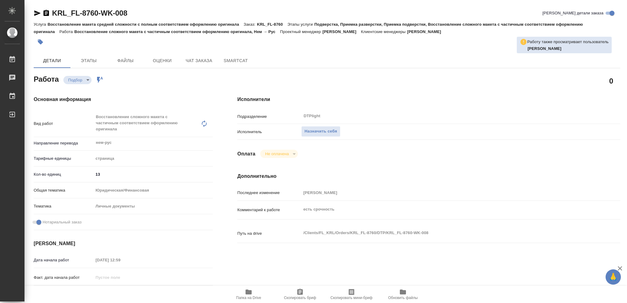
type textarea "x"
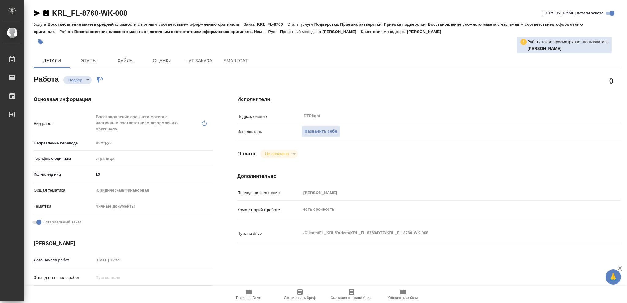
type textarea "x"
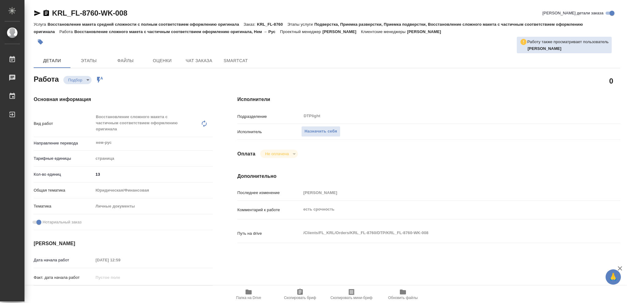
type textarea "x"
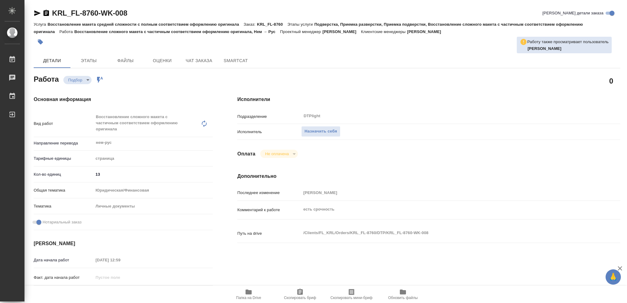
type textarea "x"
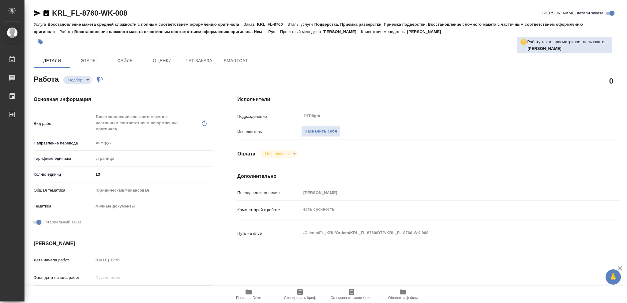
click at [248, 294] on icon "button" at bounding box center [249, 292] width 6 height 5
type textarea "x"
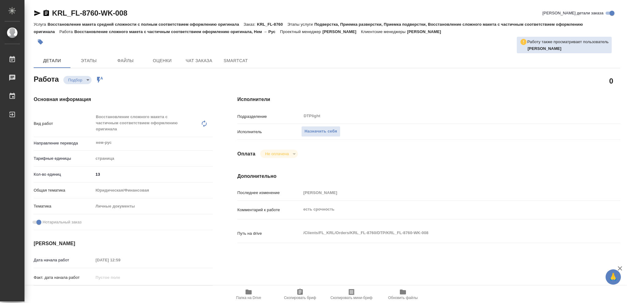
type textarea "x"
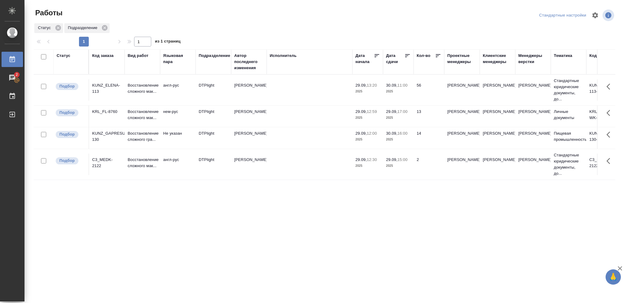
click at [406, 90] on p "2025" at bounding box center [398, 92] width 25 height 6
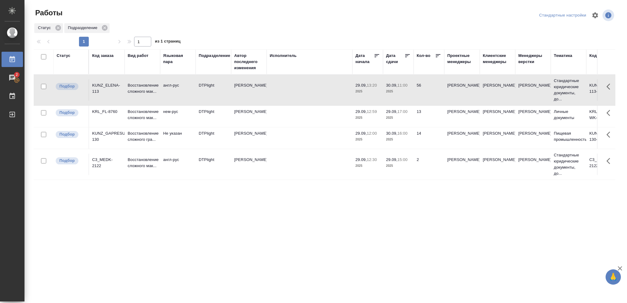
click at [406, 90] on p "2025" at bounding box center [398, 92] width 25 height 6
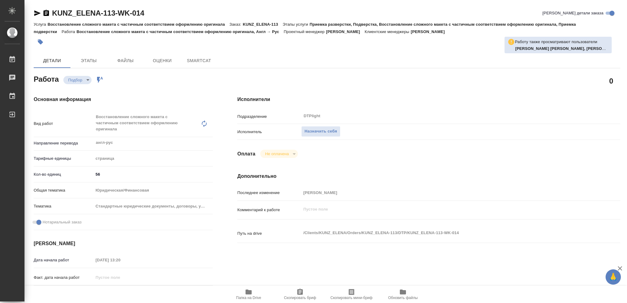
type textarea "x"
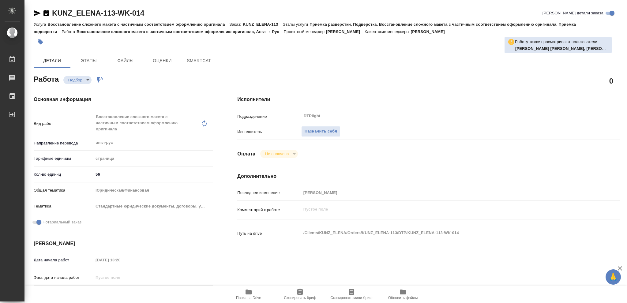
type textarea "x"
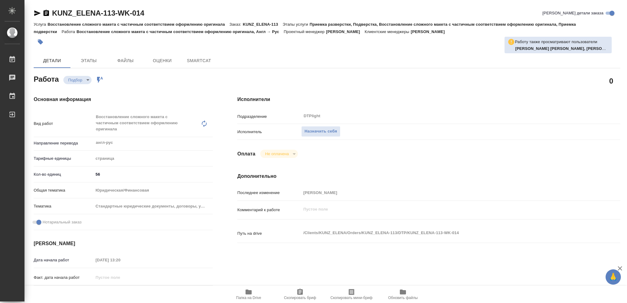
type textarea "x"
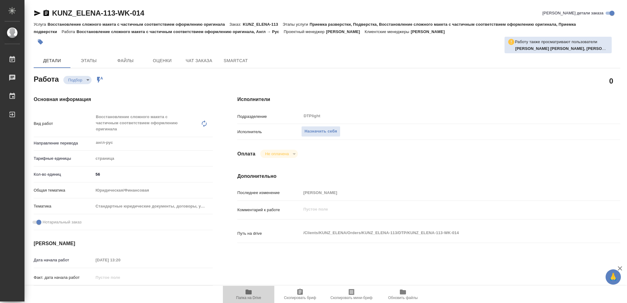
click at [249, 292] on icon "button" at bounding box center [249, 292] width 6 height 5
type textarea "x"
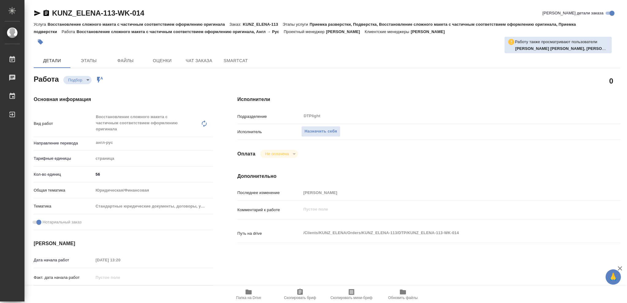
type textarea "x"
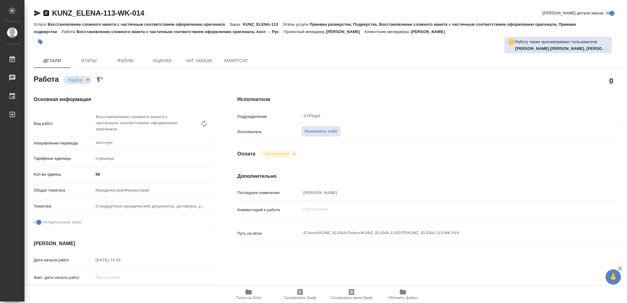
type textarea "x"
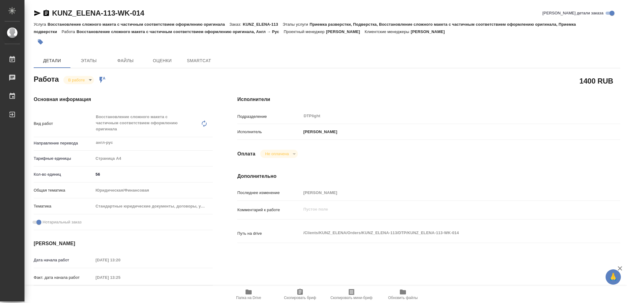
type textarea "x"
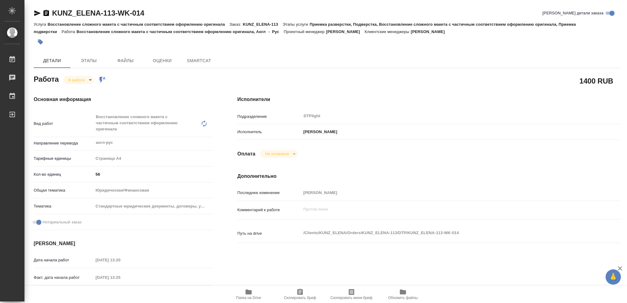
type textarea "x"
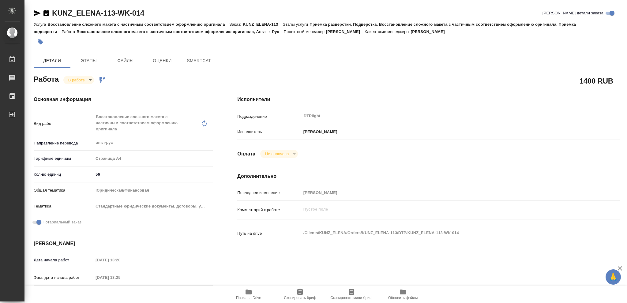
type textarea "x"
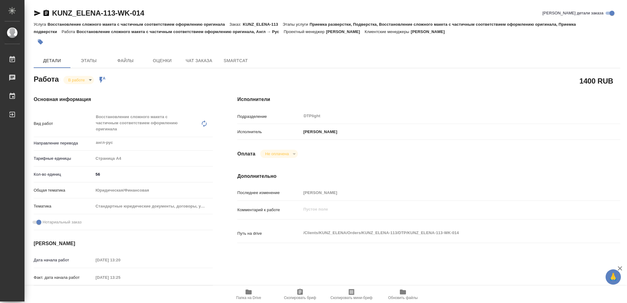
type textarea "x"
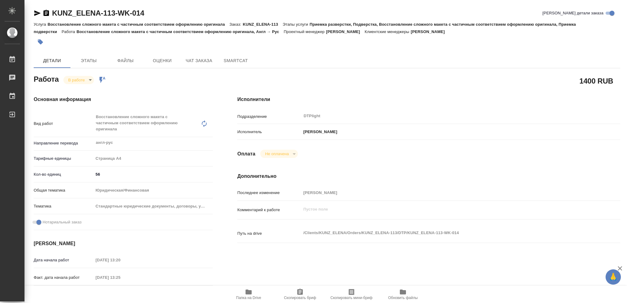
type textarea "x"
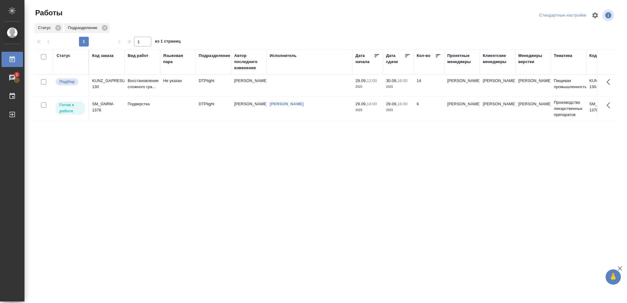
click at [403, 110] on p "2025" at bounding box center [398, 110] width 25 height 6
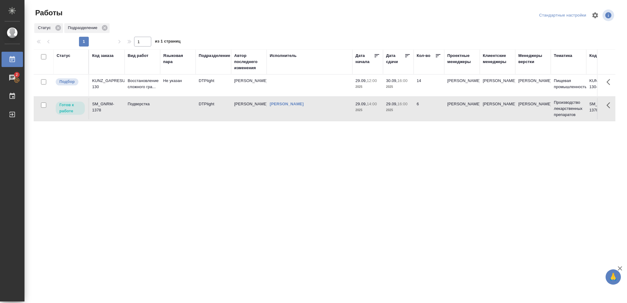
click at [403, 110] on p "2025" at bounding box center [398, 110] width 25 height 6
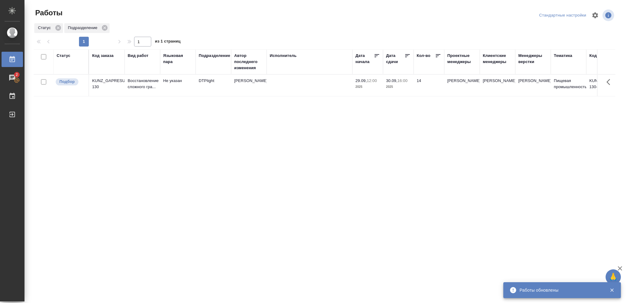
click at [62, 56] on div "Статус" at bounding box center [64, 56] width 14 height 6
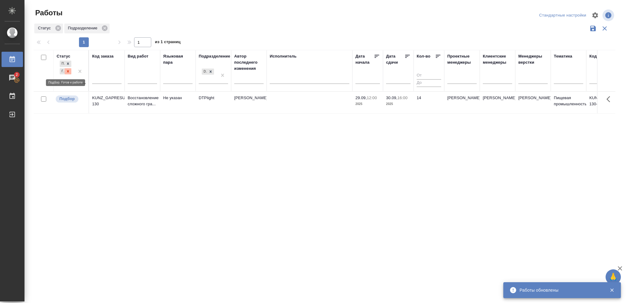
click at [69, 71] on icon at bounding box center [68, 71] width 4 height 4
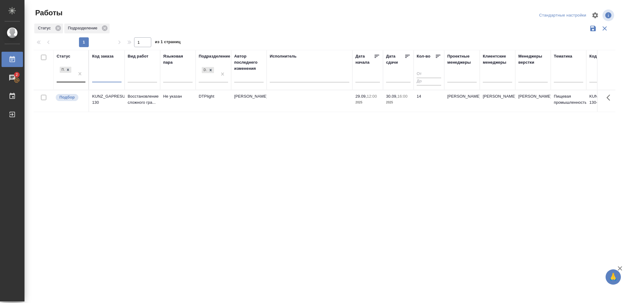
click at [100, 76] on input "text" at bounding box center [106, 79] width 29 height 8
paste input "S_SNF-6924-WK-004"
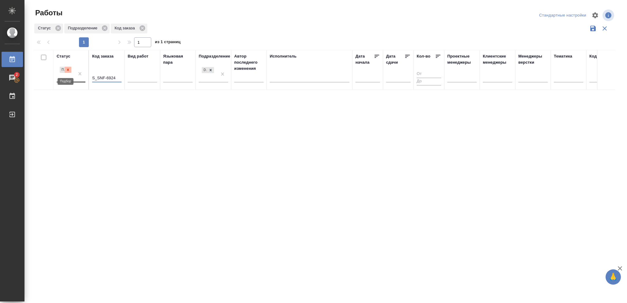
click at [67, 70] on icon at bounding box center [68, 70] width 4 height 4
type input "S_SNF-6924"
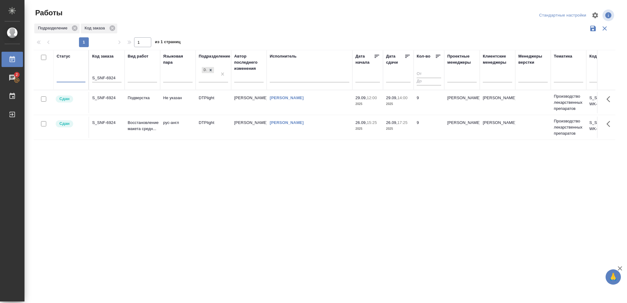
click at [397, 128] on p "2025" at bounding box center [398, 129] width 25 height 6
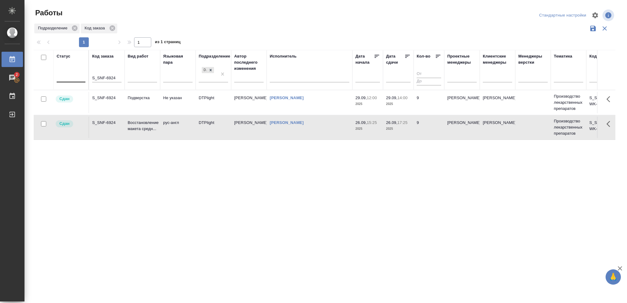
click at [397, 128] on p "2025" at bounding box center [398, 129] width 25 height 6
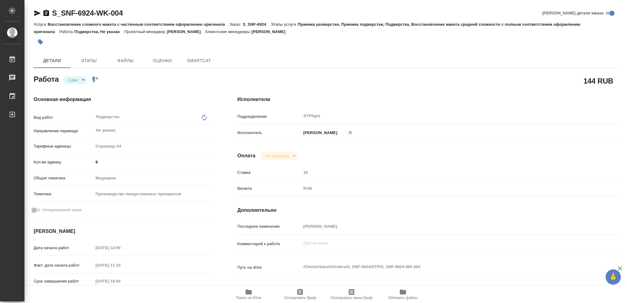
type textarea "x"
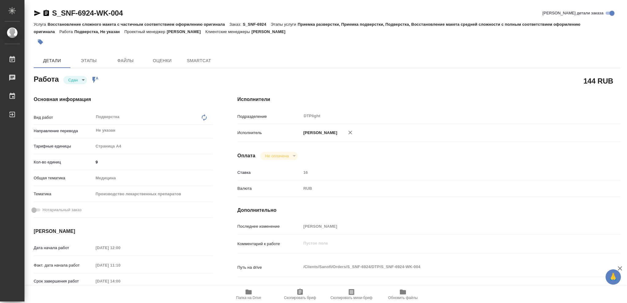
type textarea "x"
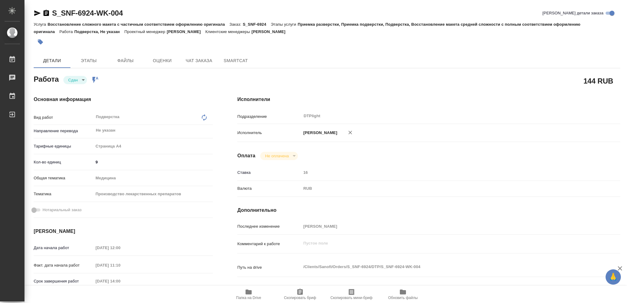
type textarea "x"
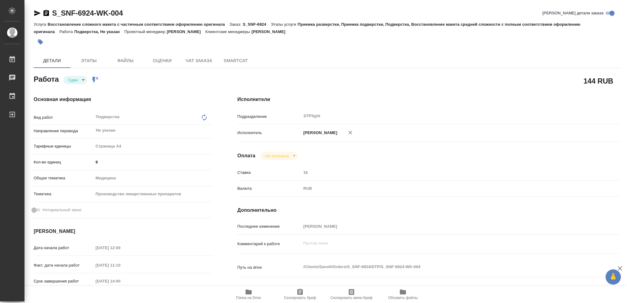
type textarea "x"
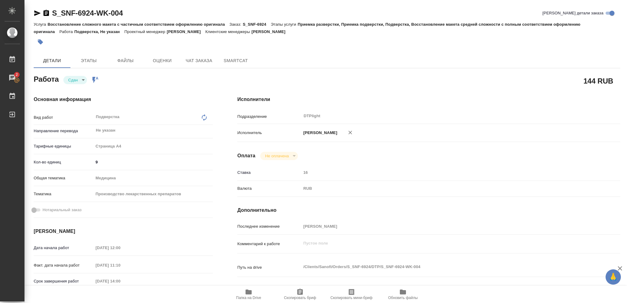
click at [248, 291] on icon "button" at bounding box center [249, 292] width 6 height 5
click at [46, 13] on icon "button" at bounding box center [46, 12] width 7 height 7
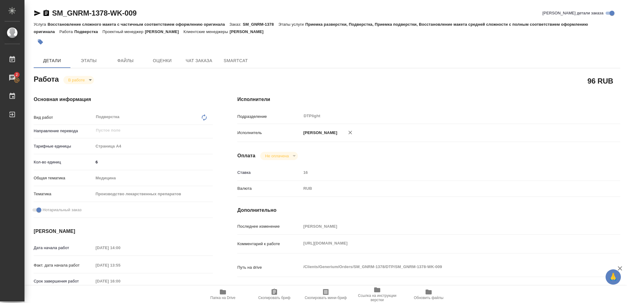
click at [223, 296] on icon "button" at bounding box center [222, 292] width 7 height 7
click at [47, 13] on icon "button" at bounding box center [46, 12] width 7 height 7
click at [223, 292] on icon "button" at bounding box center [223, 292] width 6 height 5
click at [90, 79] on body "🙏 .cls-1 fill:#fff; AWATERA Vasileva Olga Работы 2 Чаты График Выйти SM_GNRM-13…" at bounding box center [313, 151] width 627 height 303
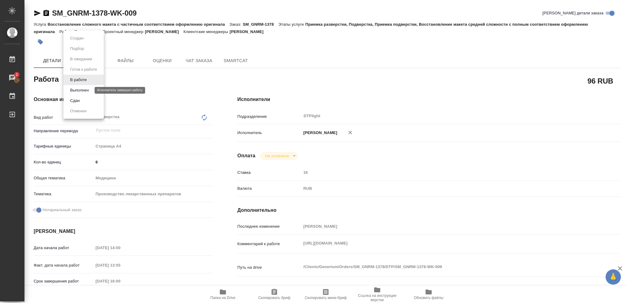
click at [85, 89] on button "Выполнен" at bounding box center [79, 90] width 22 height 7
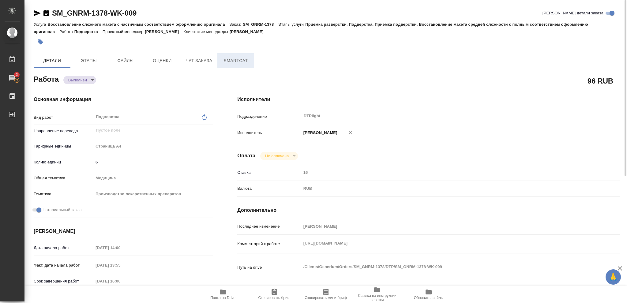
type textarea "x"
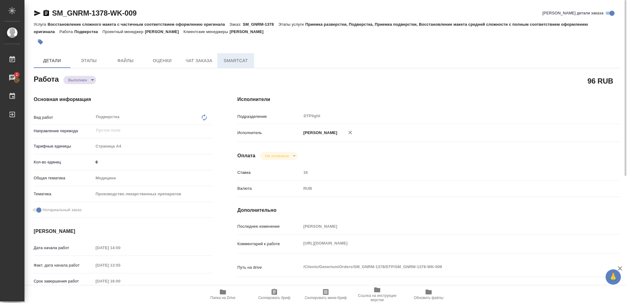
type textarea "x"
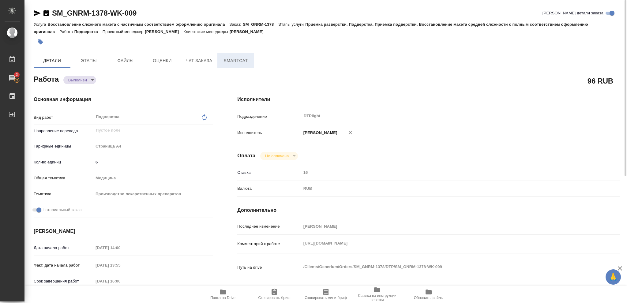
type textarea "x"
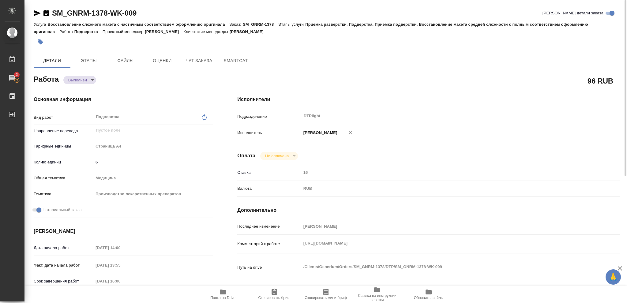
type textarea "x"
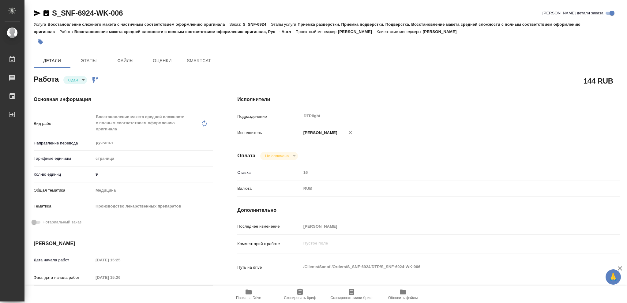
type textarea "x"
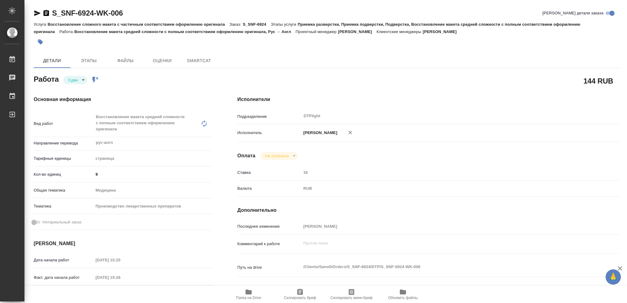
type textarea "x"
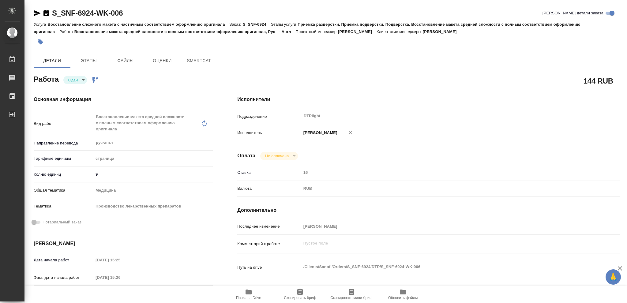
type textarea "x"
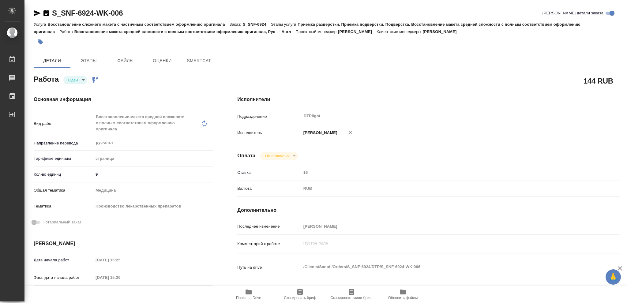
type textarea "x"
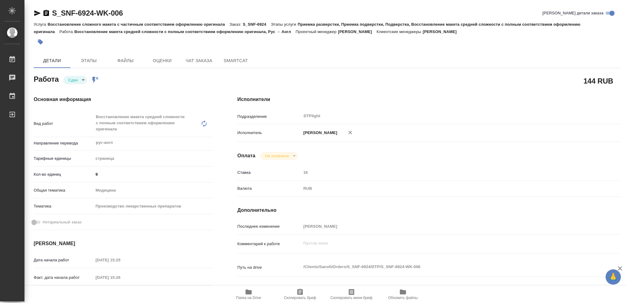
click at [248, 293] on icon "button" at bounding box center [249, 292] width 6 height 5
type textarea "x"
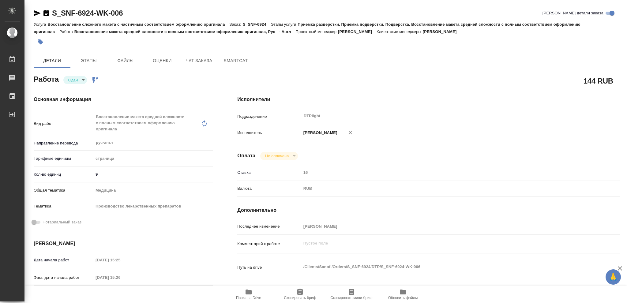
type textarea "x"
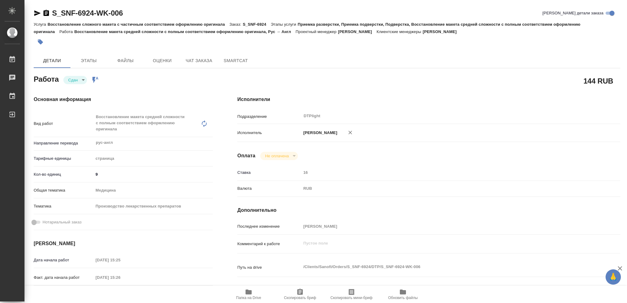
type textarea "x"
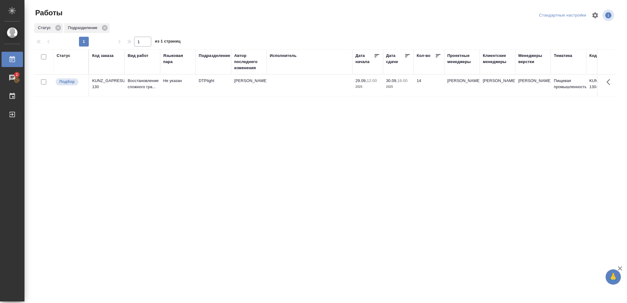
click at [224, 164] on div "Статус Код заказа Вид работ [PERSON_NAME] пара Подразделение Автор последнего и…" at bounding box center [325, 159] width 582 height 221
click at [61, 55] on div "Статус" at bounding box center [64, 56] width 14 height 6
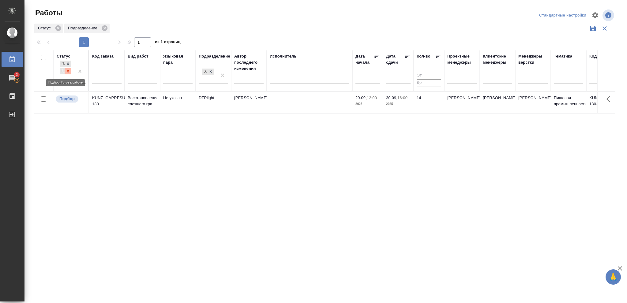
click at [66, 72] on icon at bounding box center [68, 71] width 4 height 4
click at [210, 71] on icon at bounding box center [211, 70] width 2 height 2
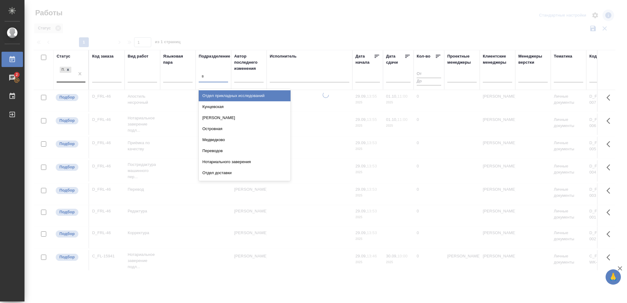
type input "ве"
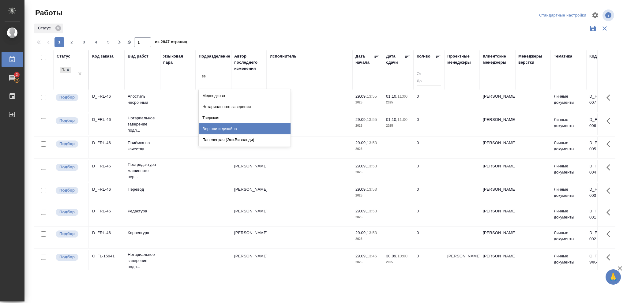
drag, startPoint x: 232, startPoint y: 128, endPoint x: 279, endPoint y: 153, distance: 53.6
click at [233, 128] on div "Верстки и дизайна" at bounding box center [245, 128] width 92 height 11
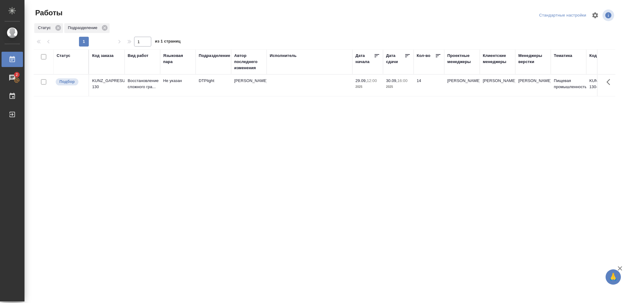
click at [66, 56] on div "Статус" at bounding box center [64, 56] width 14 height 6
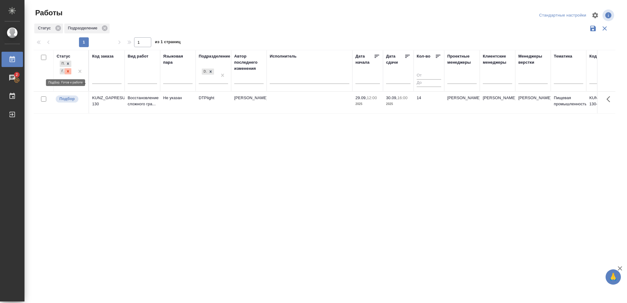
click at [68, 69] on div at bounding box center [68, 71] width 7 height 6
click at [68, 71] on icon at bounding box center [68, 70] width 2 height 2
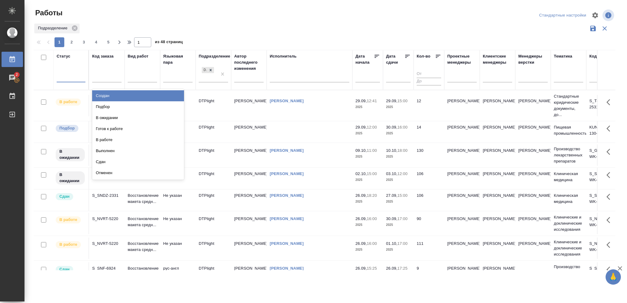
click at [68, 75] on div at bounding box center [71, 76] width 29 height 9
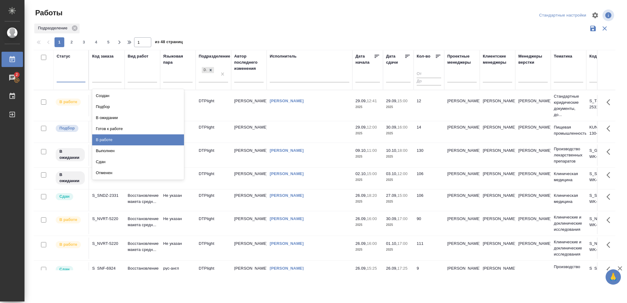
click at [103, 139] on div "В работе" at bounding box center [138, 139] width 92 height 11
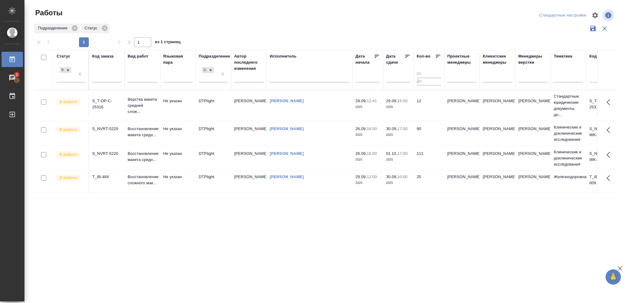
click at [405, 57] on icon at bounding box center [408, 56] width 6 height 6
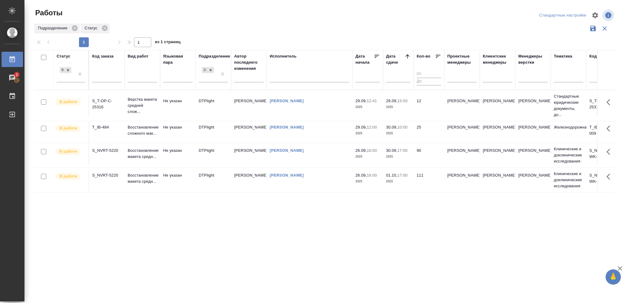
click at [407, 109] on p "2025" at bounding box center [398, 107] width 25 height 6
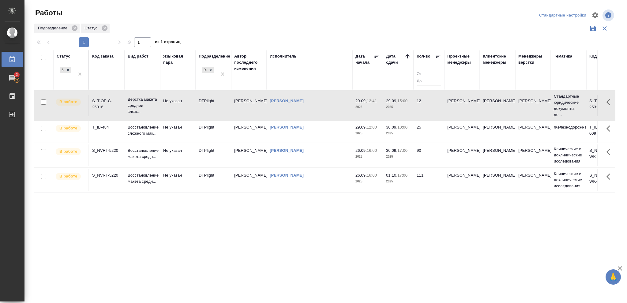
click at [407, 109] on p "2025" at bounding box center [398, 107] width 25 height 6
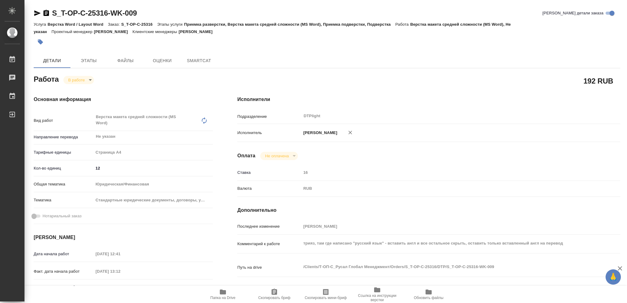
type textarea "x"
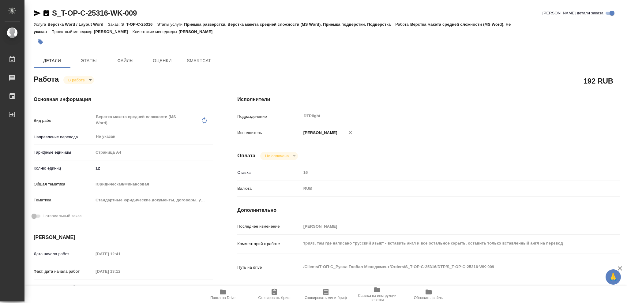
type textarea "x"
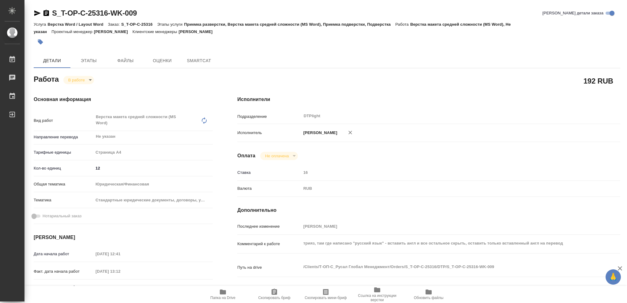
type textarea "x"
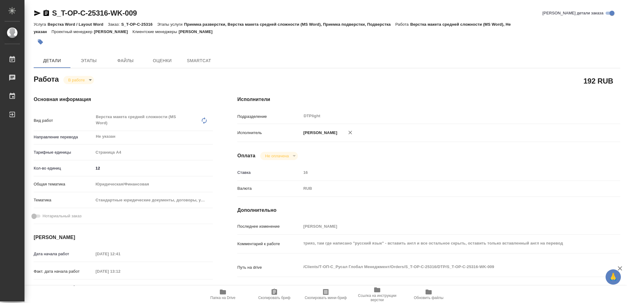
type textarea "x"
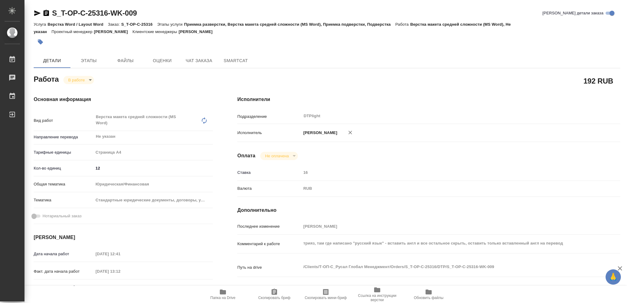
drag, startPoint x: 222, startPoint y: 293, endPoint x: 232, endPoint y: 290, distance: 10.2
click at [222, 292] on icon "button" at bounding box center [223, 292] width 6 height 5
type textarea "x"
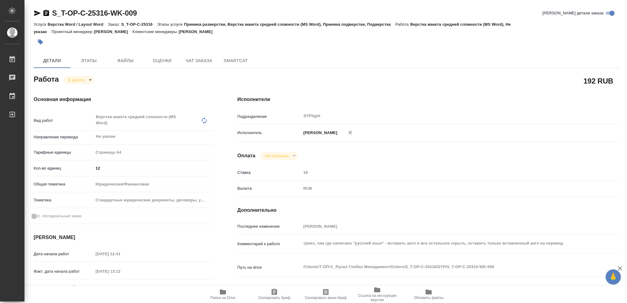
type textarea "x"
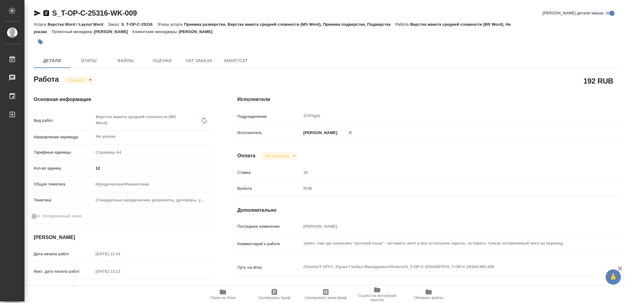
type textarea "x"
click at [90, 79] on body "🙏 .cls-1 fill:#fff; AWATERA Vasileva Olga Работы 2 Чаты График Выйти S_T-OP-C-2…" at bounding box center [313, 151] width 627 height 303
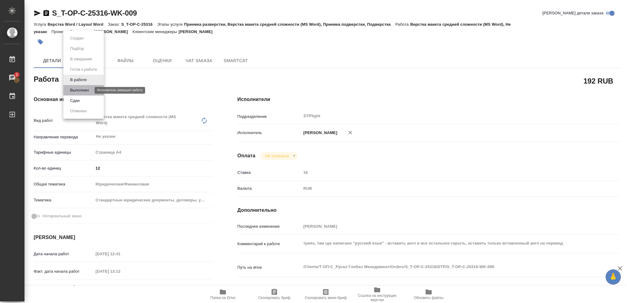
click at [84, 90] on button "Выполнен" at bounding box center [79, 90] width 22 height 7
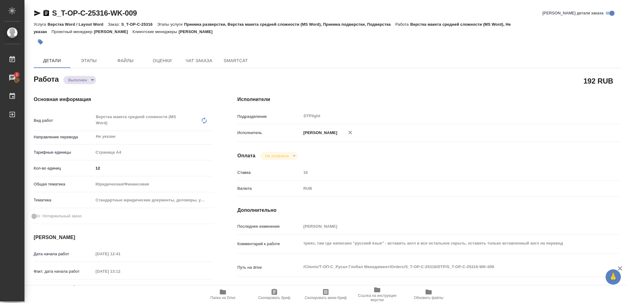
type textarea "x"
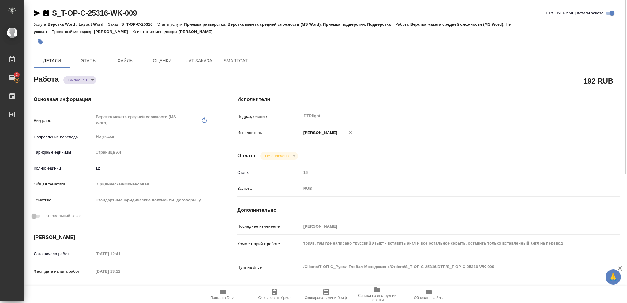
type textarea "x"
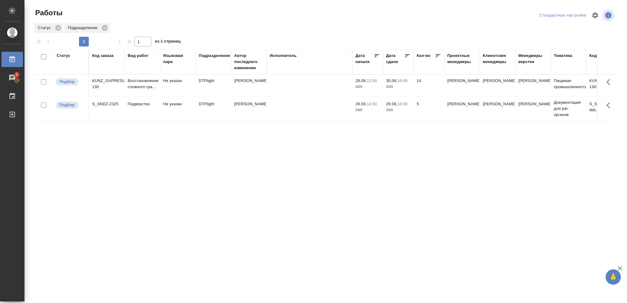
click at [405, 108] on p "2025" at bounding box center [398, 110] width 25 height 6
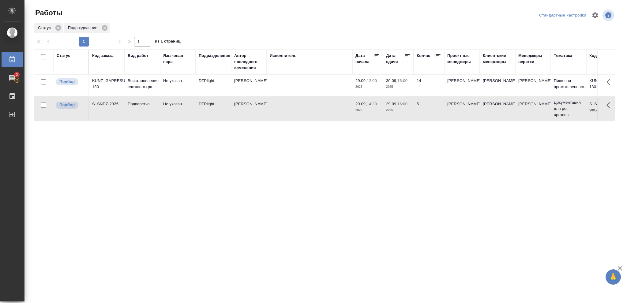
click at [405, 108] on p "2025" at bounding box center [398, 110] width 25 height 6
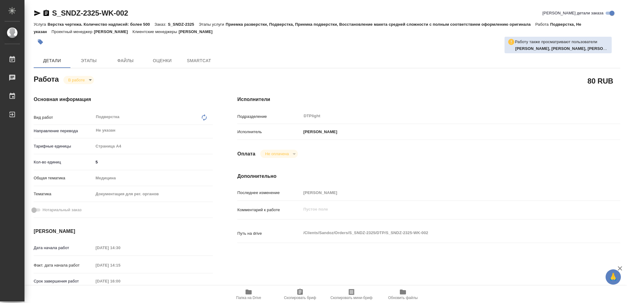
type textarea "x"
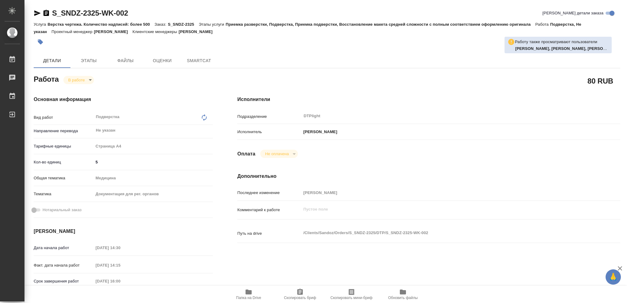
type textarea "x"
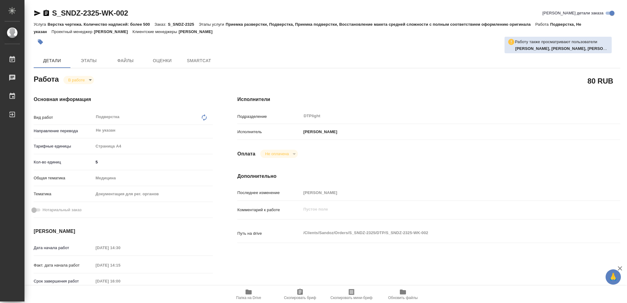
type textarea "x"
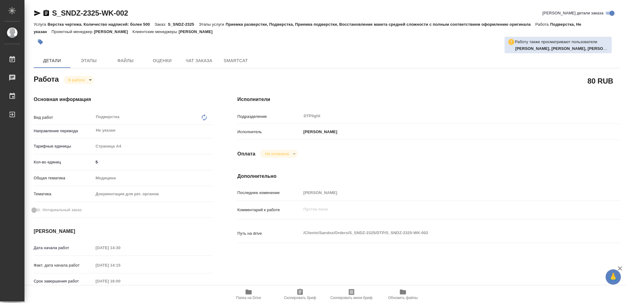
type textarea "x"
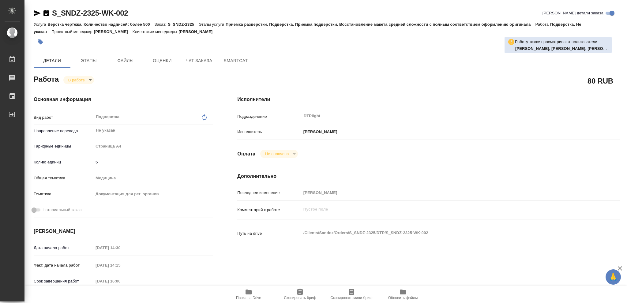
type textarea "x"
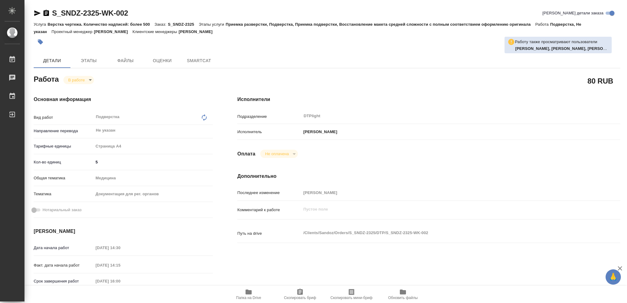
type textarea "x"
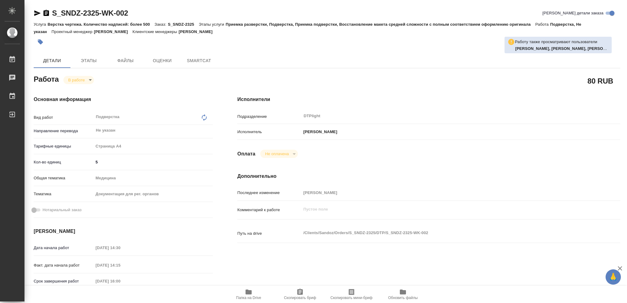
type textarea "x"
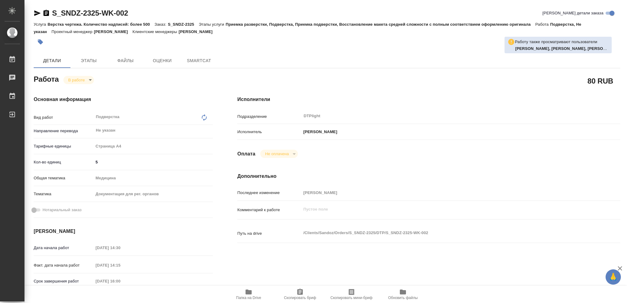
type textarea "x"
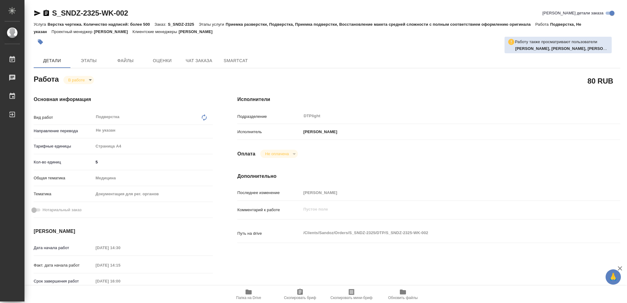
type textarea "x"
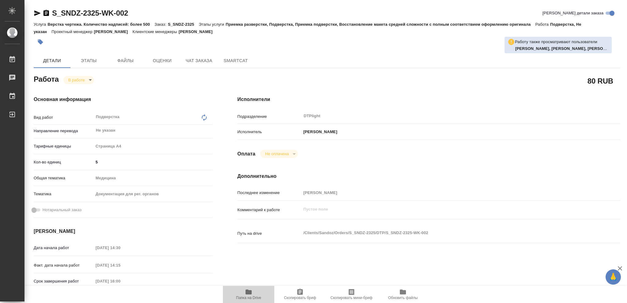
click at [249, 293] on icon "button" at bounding box center [249, 292] width 6 height 5
type textarea "x"
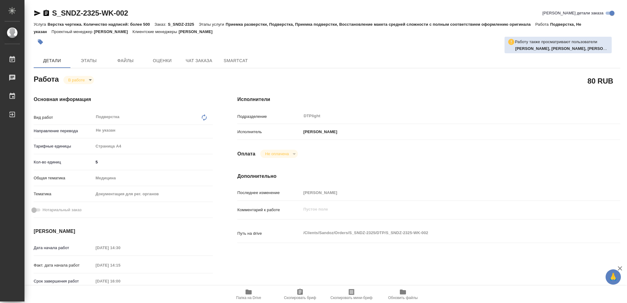
type textarea "x"
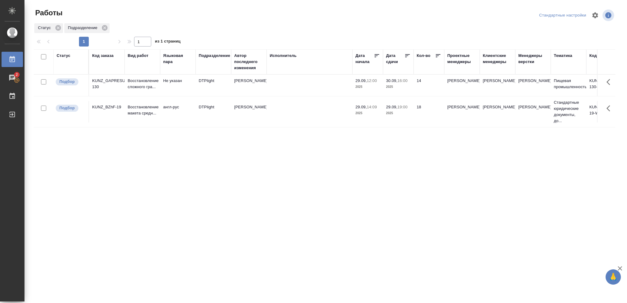
click at [397, 109] on p "29.09," at bounding box center [391, 107] width 11 height 5
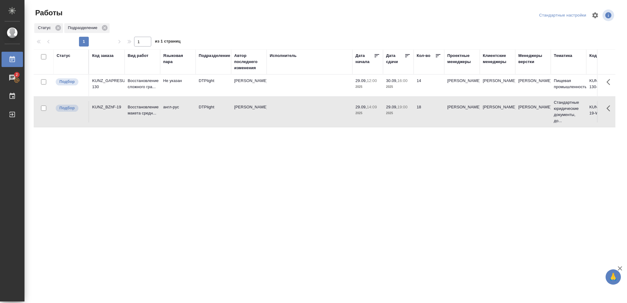
click at [397, 109] on p "29.09," at bounding box center [391, 107] width 11 height 5
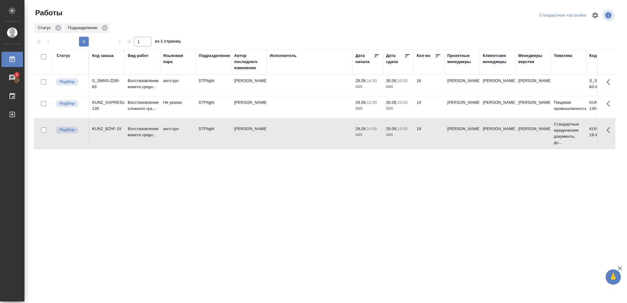
click at [67, 55] on div "Статус" at bounding box center [64, 56] width 14 height 6
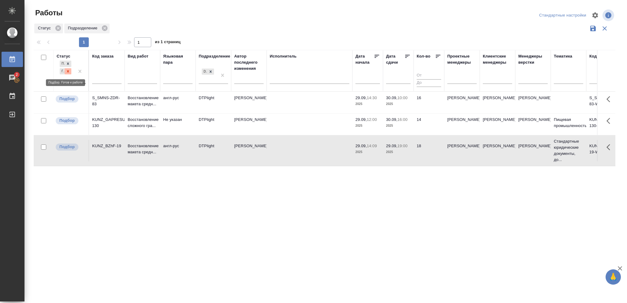
click at [67, 72] on icon at bounding box center [68, 71] width 2 height 2
click at [212, 70] on icon at bounding box center [211, 70] width 4 height 4
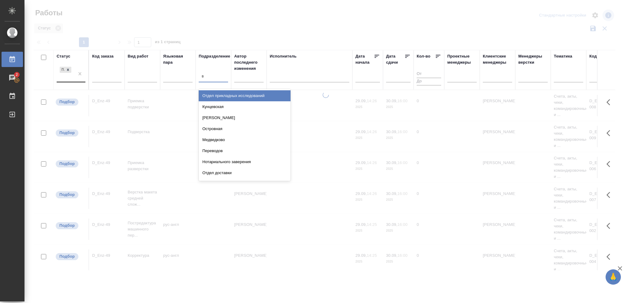
type input "ве"
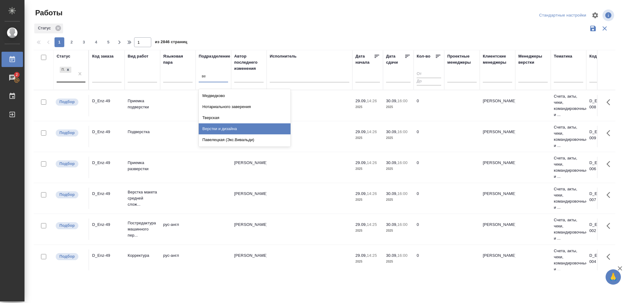
click at [232, 128] on div "Верстки и дизайна" at bounding box center [245, 128] width 92 height 11
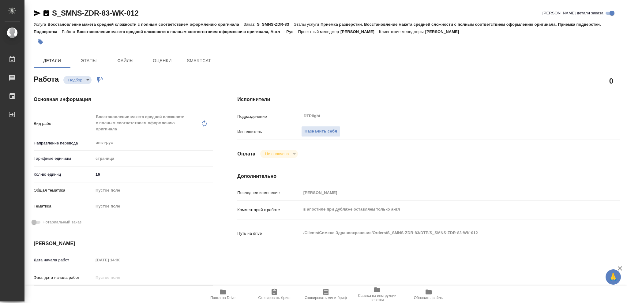
type textarea "x"
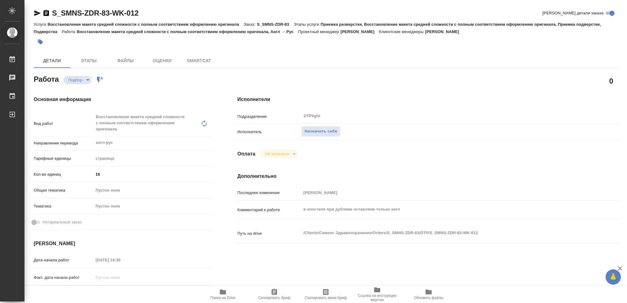
type textarea "x"
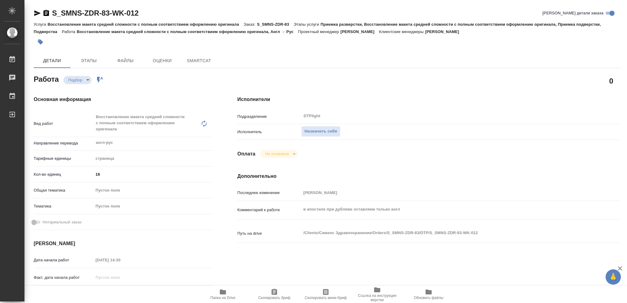
type textarea "x"
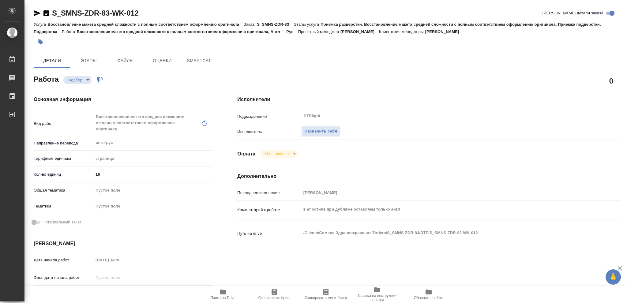
type textarea "x"
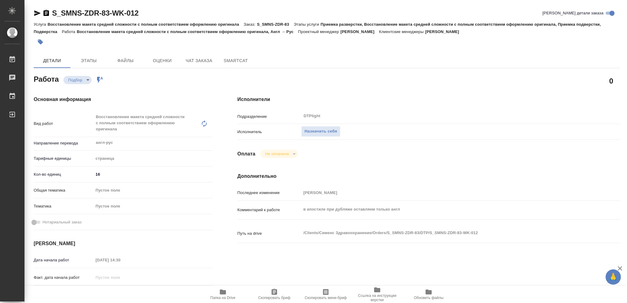
type textarea "x"
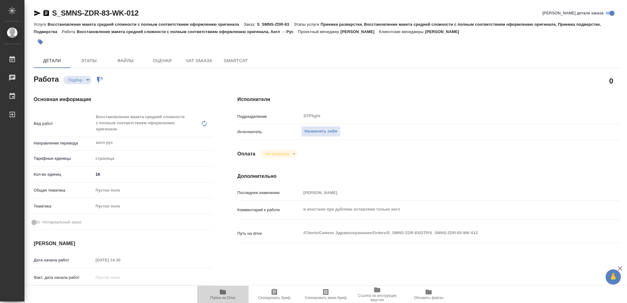
click at [222, 293] on icon "button" at bounding box center [223, 292] width 6 height 5
type textarea "x"
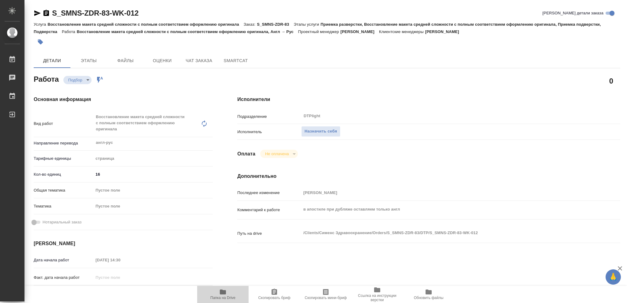
type textarea "x"
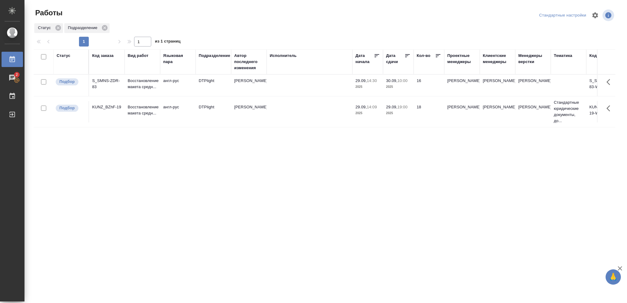
click at [394, 115] on p "2025" at bounding box center [398, 113] width 25 height 6
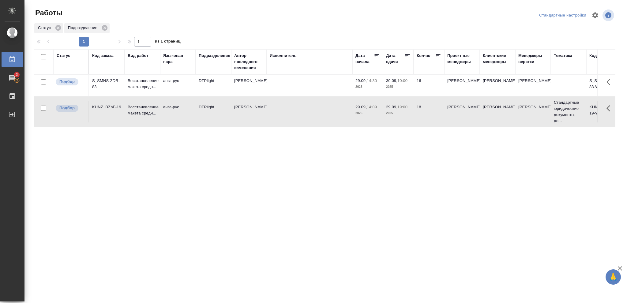
click at [394, 115] on p "2025" at bounding box center [398, 113] width 25 height 6
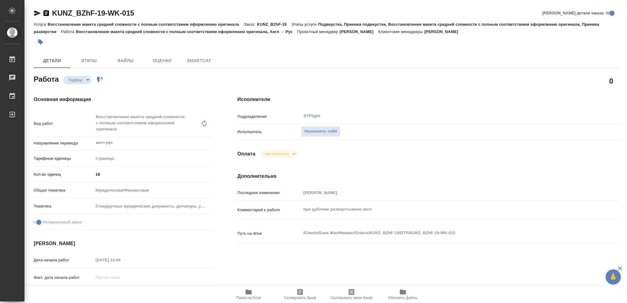
type textarea "x"
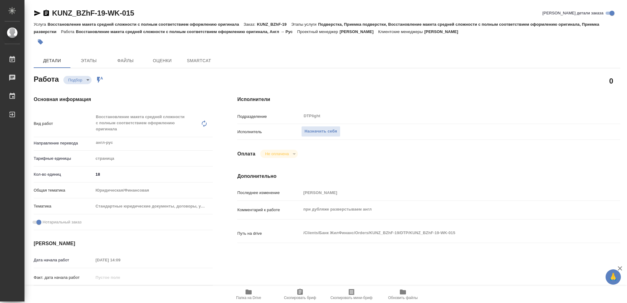
type textarea "x"
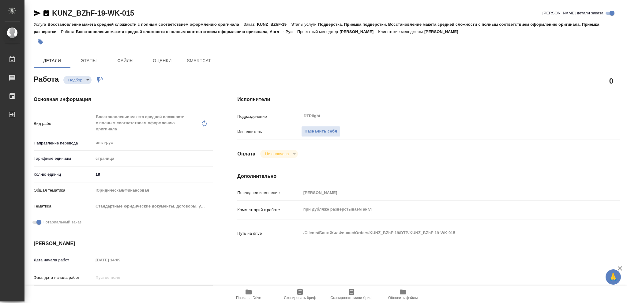
type textarea "x"
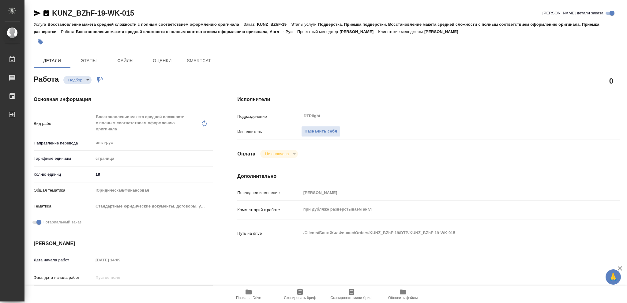
type textarea "x"
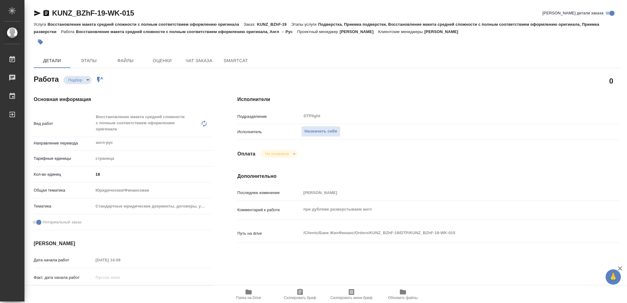
type textarea "x"
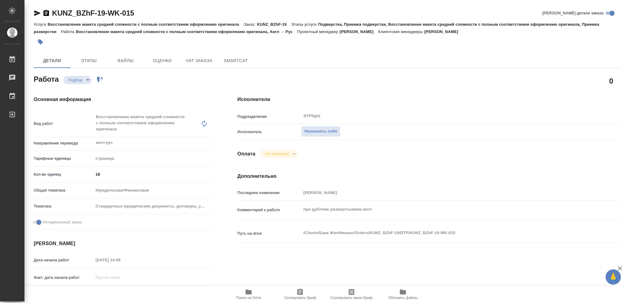
click at [246, 293] on icon "button" at bounding box center [249, 292] width 6 height 5
type textarea "x"
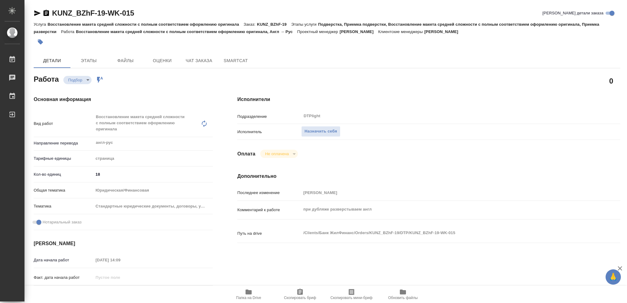
type textarea "x"
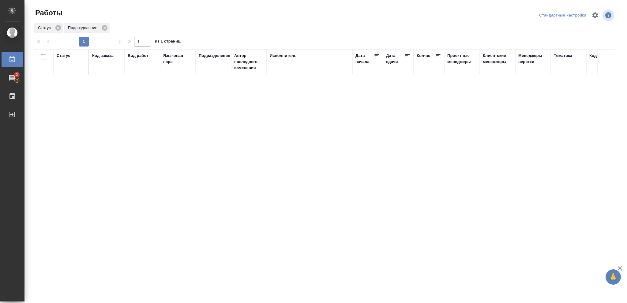
click at [180, 123] on div "Статус Код заказа Вид работ [PERSON_NAME] пара Подразделение Автор последнего и…" at bounding box center [325, 159] width 582 height 221
click at [61, 57] on div "Статус" at bounding box center [64, 56] width 14 height 6
click at [68, 71] on icon at bounding box center [68, 71] width 2 height 2
click at [67, 71] on icon at bounding box center [68, 70] width 4 height 4
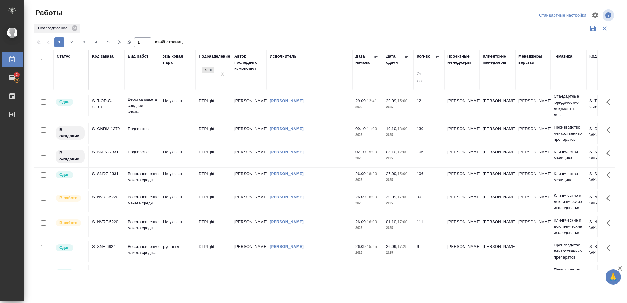
click at [69, 75] on div at bounding box center [71, 76] width 29 height 9
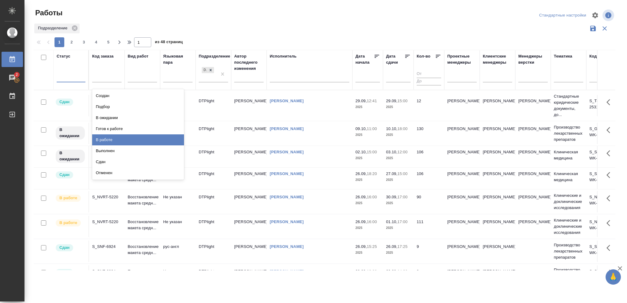
click at [105, 140] on div "В работе" at bounding box center [138, 139] width 92 height 11
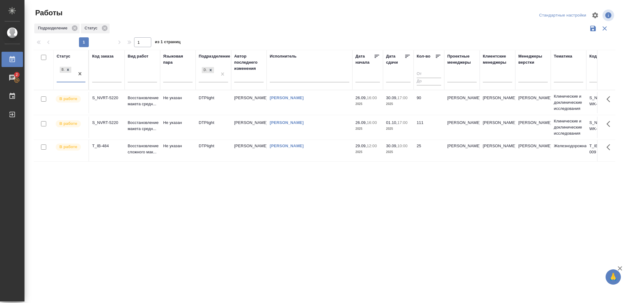
click at [414, 155] on td "25" at bounding box center [429, 150] width 31 height 21
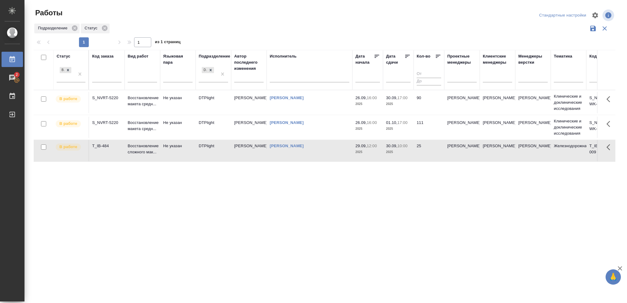
click at [414, 155] on td "25" at bounding box center [429, 150] width 31 height 21
click at [68, 70] on icon at bounding box center [68, 70] width 2 height 2
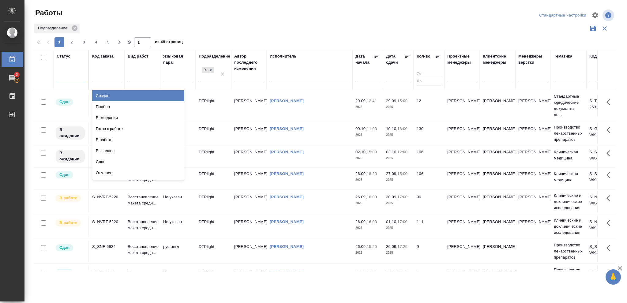
click at [69, 75] on div at bounding box center [71, 76] width 29 height 9
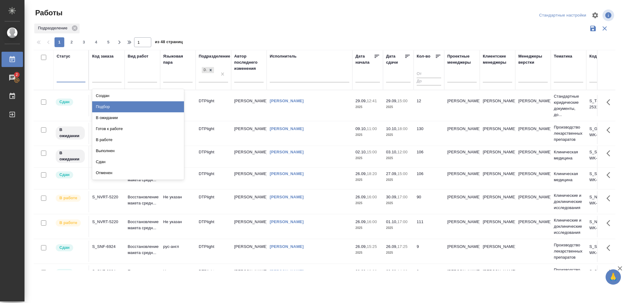
click at [110, 106] on div "Подбор" at bounding box center [138, 106] width 92 height 11
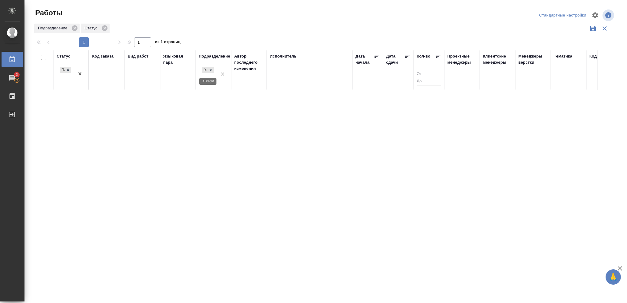
click at [209, 69] on icon at bounding box center [211, 70] width 4 height 4
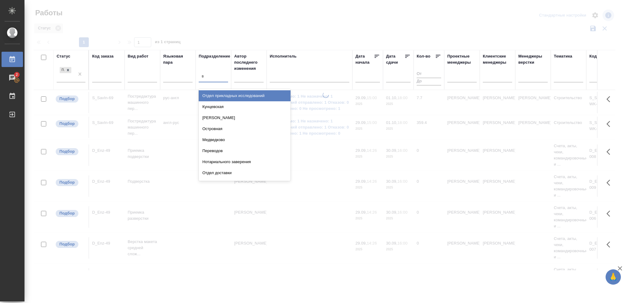
type input "ве"
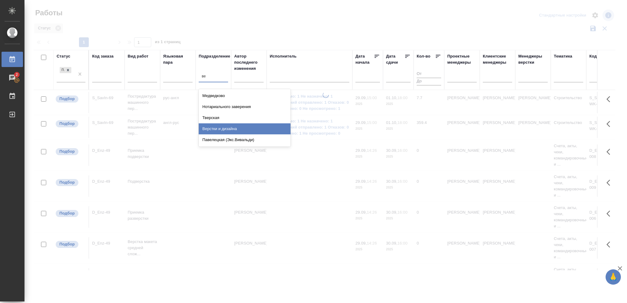
click at [235, 129] on div "Верстки и дизайна" at bounding box center [245, 128] width 92 height 11
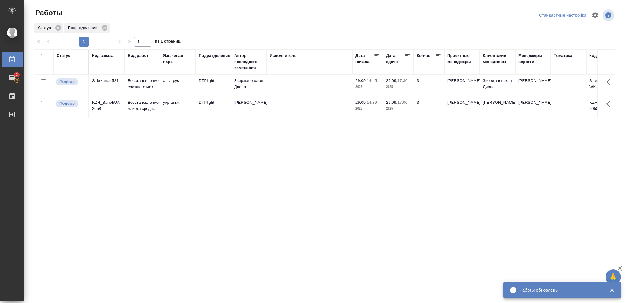
click at [396, 110] on p "2025" at bounding box center [398, 109] width 25 height 6
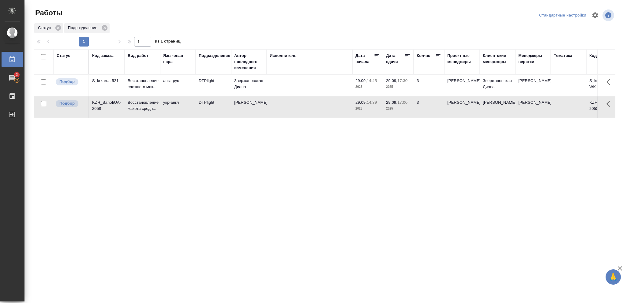
click at [396, 110] on p "2025" at bounding box center [398, 109] width 25 height 6
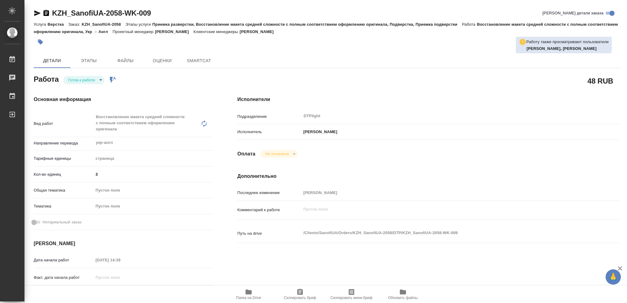
type textarea "x"
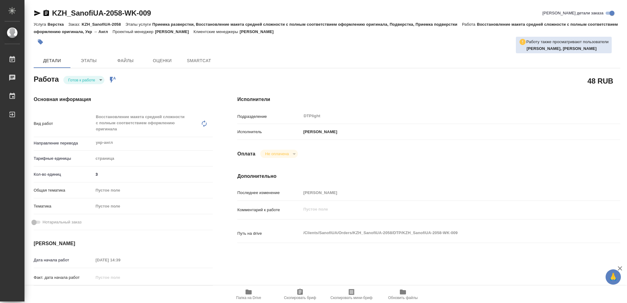
type textarea "x"
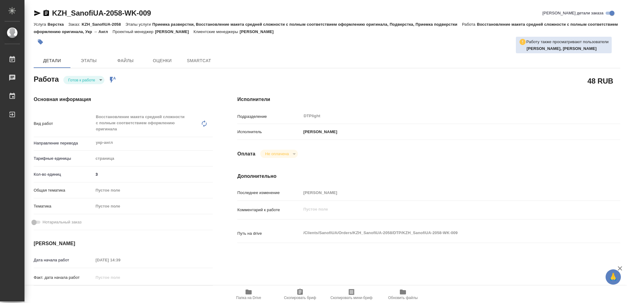
type textarea "x"
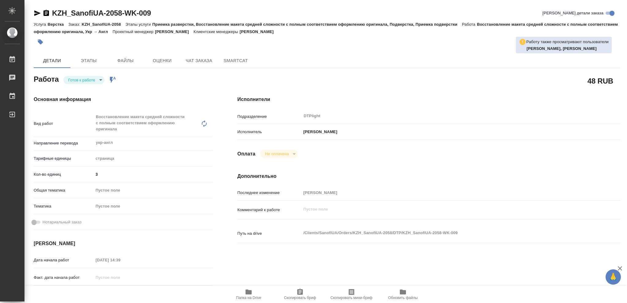
type textarea "x"
